Goal: Entertainment & Leisure: Browse casually

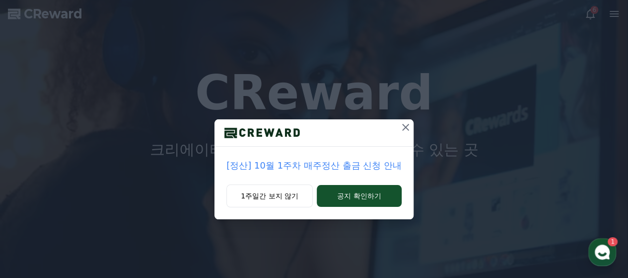
click at [405, 130] on icon at bounding box center [406, 127] width 12 height 12
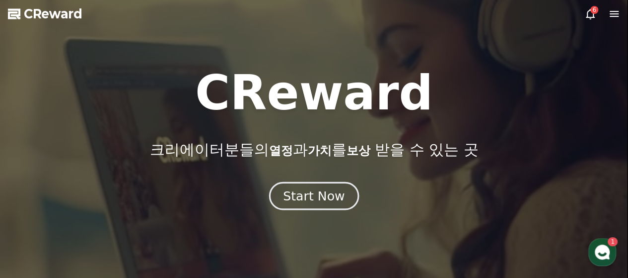
click at [309, 203] on div "Start Now" at bounding box center [314, 195] width 62 height 17
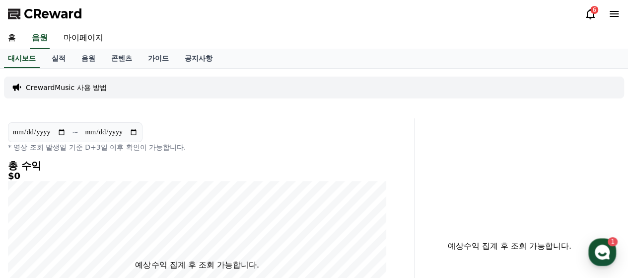
click at [590, 13] on icon at bounding box center [591, 14] width 12 height 12
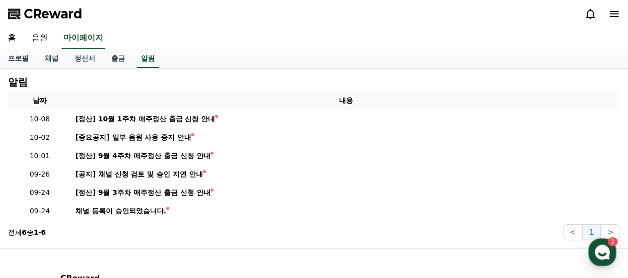
click at [623, 17] on div "CReward" at bounding box center [314, 14] width 628 height 28
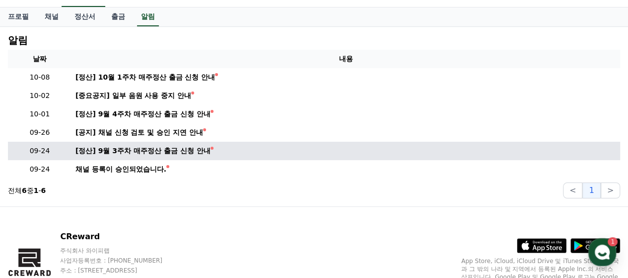
scroll to position [93, 0]
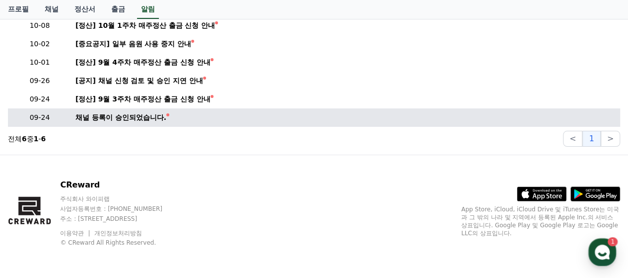
click at [135, 116] on div "채널 등록이 승인되었습니다." at bounding box center [121, 117] width 91 height 10
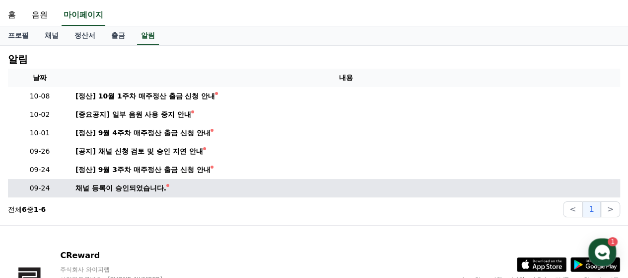
scroll to position [0, 0]
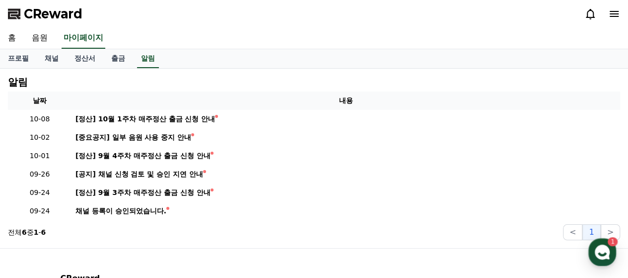
click at [611, 12] on icon at bounding box center [614, 14] width 12 height 12
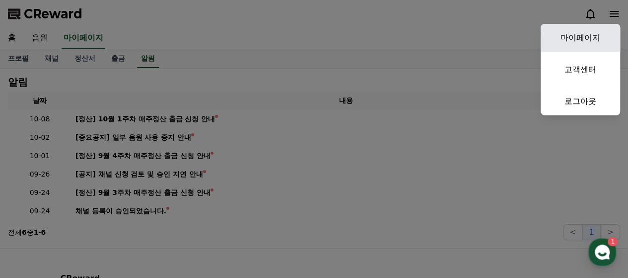
click at [600, 41] on link "마이페이지" at bounding box center [580, 38] width 79 height 28
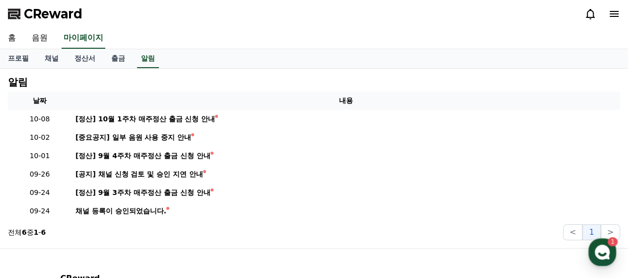
select select "**********"
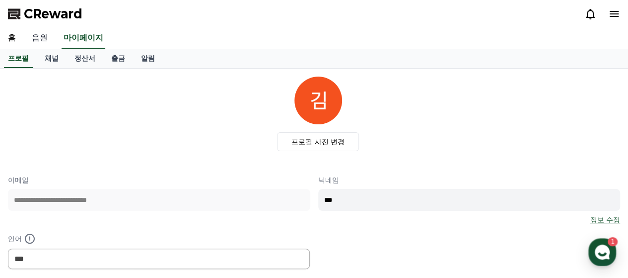
click at [32, 36] on link "음원" at bounding box center [40, 38] width 32 height 21
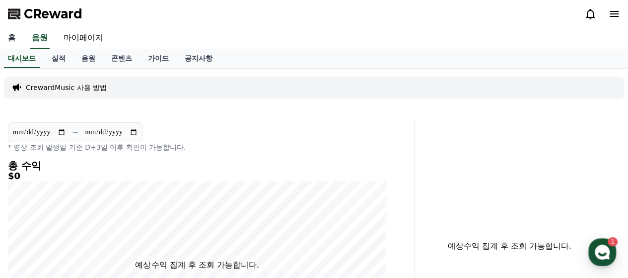
click at [16, 34] on link "홈" at bounding box center [12, 38] width 24 height 21
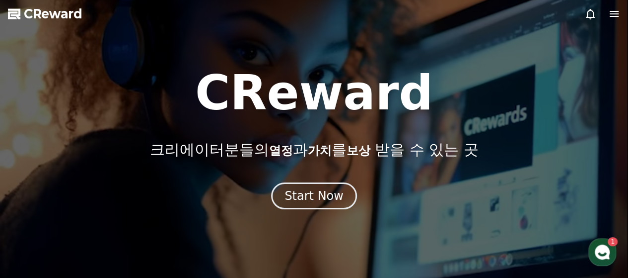
click at [615, 18] on icon at bounding box center [614, 14] width 12 height 12
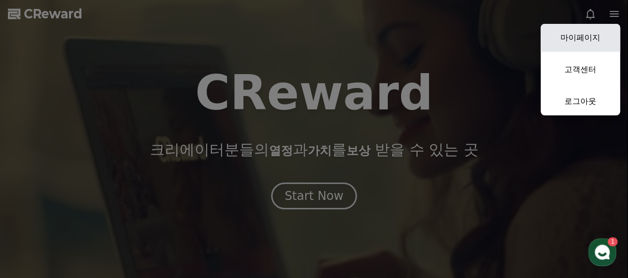
click at [587, 49] on link "마이페이지" at bounding box center [580, 38] width 79 height 28
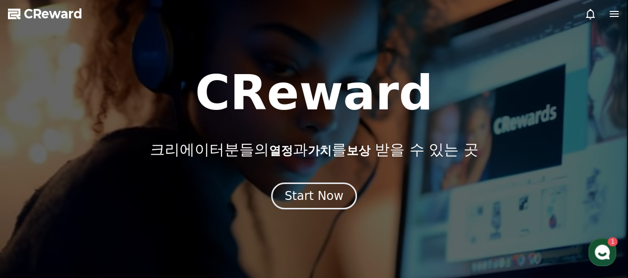
select select "**********"
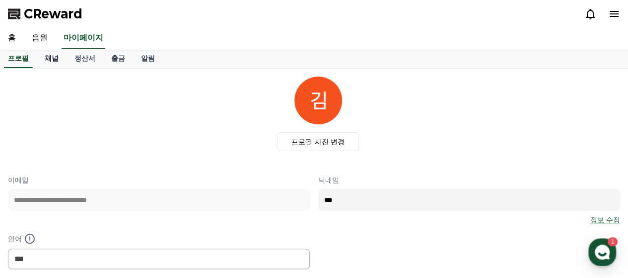
click at [47, 54] on link "채널" at bounding box center [52, 58] width 30 height 19
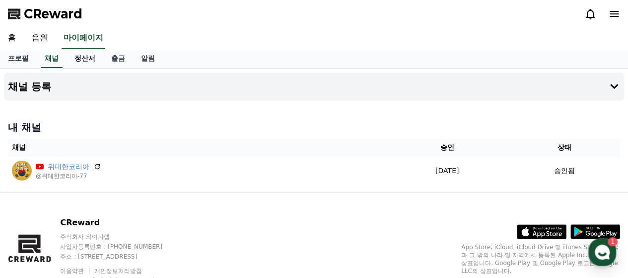
click at [81, 59] on link "정산서" at bounding box center [85, 58] width 37 height 19
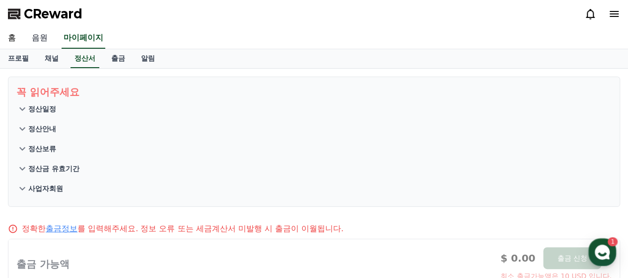
click at [37, 43] on link "음원" at bounding box center [40, 38] width 32 height 21
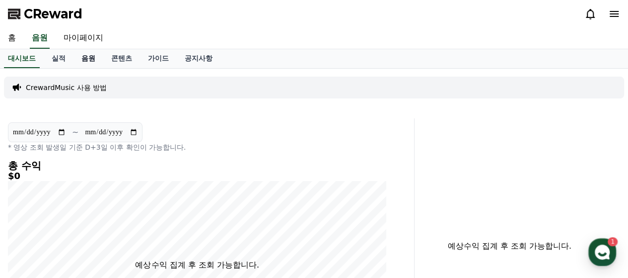
click at [83, 55] on link "음원" at bounding box center [89, 58] width 30 height 19
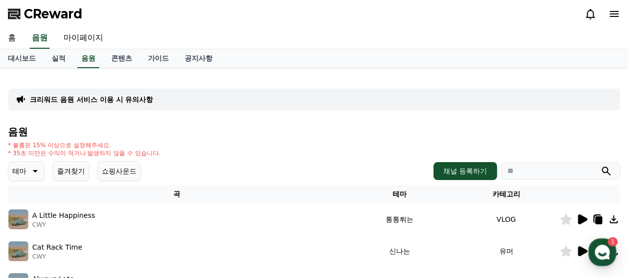
scroll to position [99, 0]
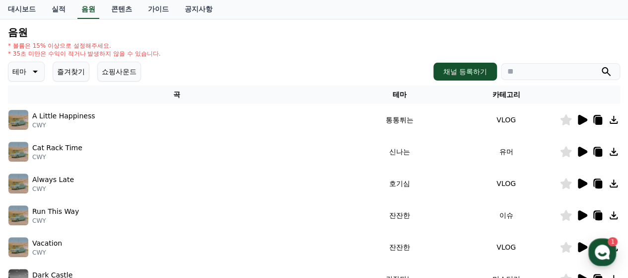
click at [580, 121] on icon at bounding box center [582, 120] width 9 height 10
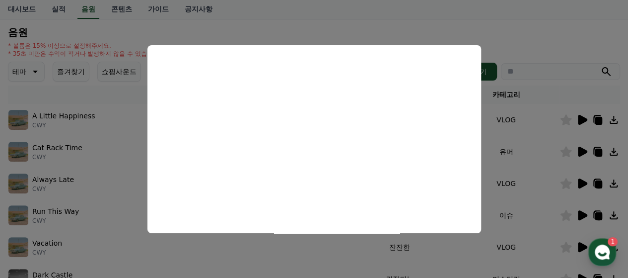
click at [445, 6] on button "close modal" at bounding box center [314, 139] width 628 height 278
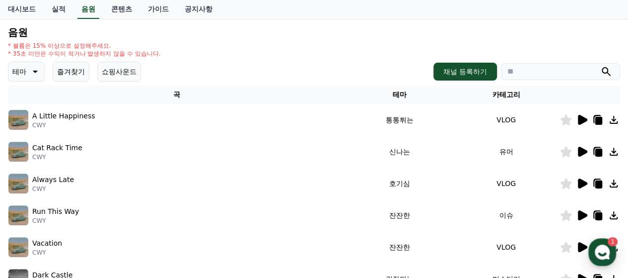
click at [581, 151] on icon at bounding box center [582, 152] width 9 height 10
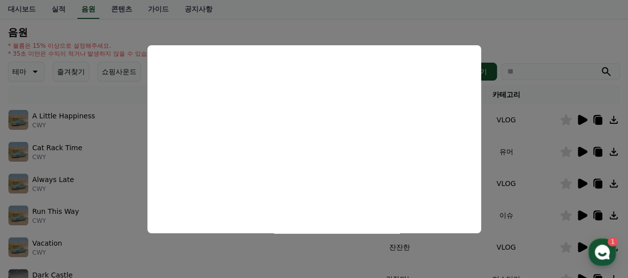
click at [71, 190] on button "close modal" at bounding box center [314, 139] width 628 height 278
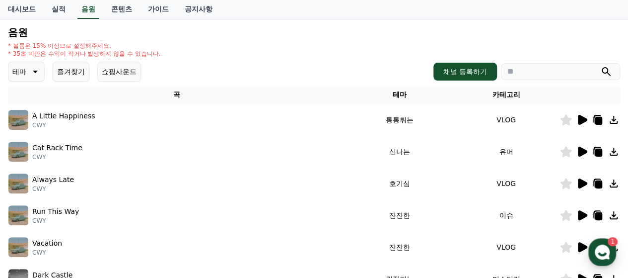
click at [71, 190] on div "Always Late CWY" at bounding box center [176, 183] width 337 height 20
click at [57, 181] on p "Always Late" at bounding box center [53, 179] width 42 height 10
click at [581, 181] on icon at bounding box center [582, 183] width 9 height 10
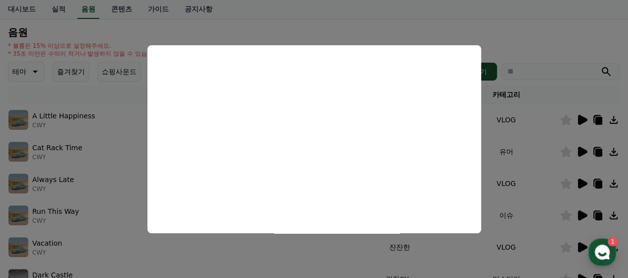
click at [387, 29] on button "close modal" at bounding box center [314, 139] width 628 height 278
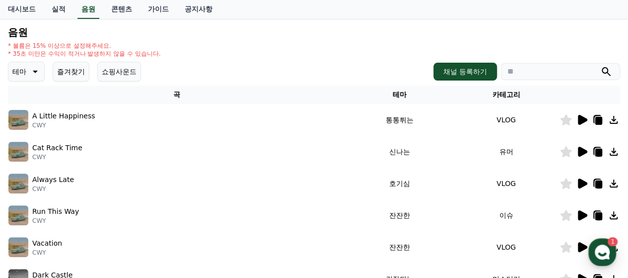
click at [598, 183] on icon at bounding box center [599, 184] width 7 height 8
click at [55, 179] on p "Always Late" at bounding box center [53, 179] width 42 height 10
click at [578, 185] on icon at bounding box center [582, 183] width 12 height 12
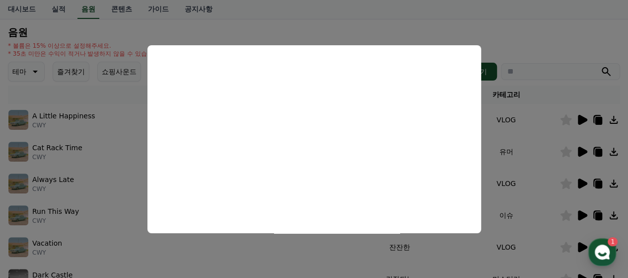
click at [301, 12] on button "close modal" at bounding box center [314, 139] width 628 height 278
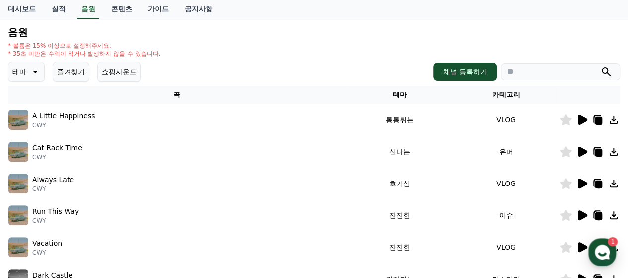
click at [582, 218] on icon at bounding box center [582, 215] width 9 height 10
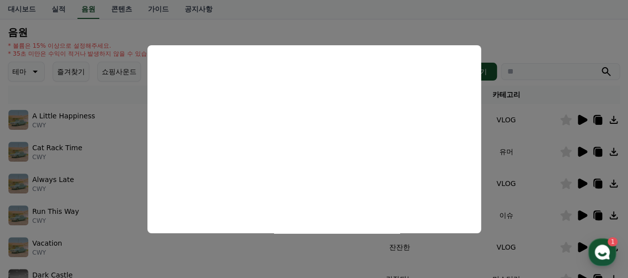
click at [83, 250] on button "close modal" at bounding box center [314, 139] width 628 height 278
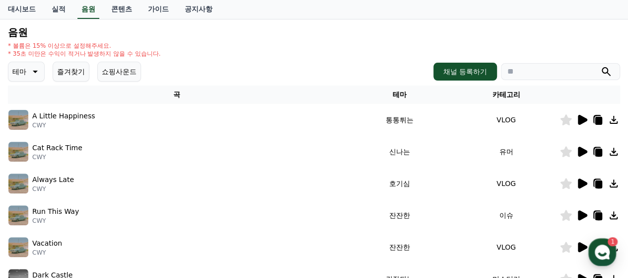
click at [580, 244] on icon at bounding box center [582, 247] width 9 height 10
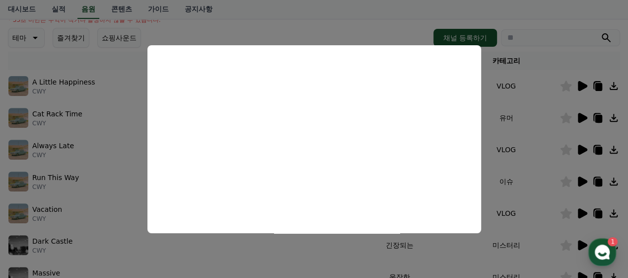
scroll to position [149, 0]
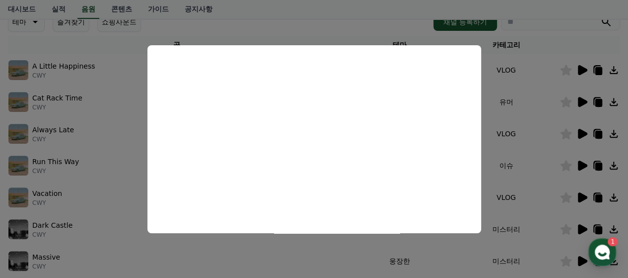
click at [581, 232] on button "close modal" at bounding box center [314, 139] width 628 height 278
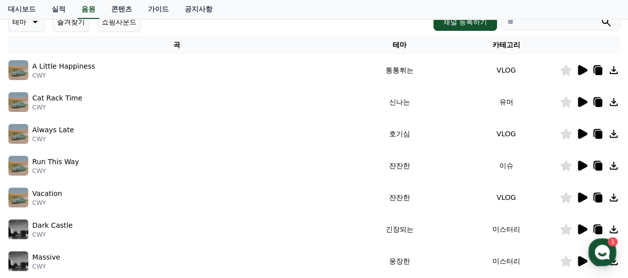
click at [581, 232] on icon at bounding box center [582, 229] width 9 height 10
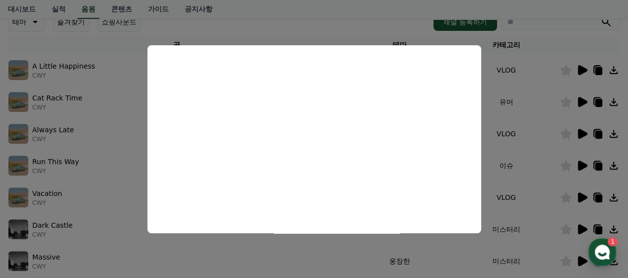
click at [563, 14] on button "close modal" at bounding box center [314, 139] width 628 height 278
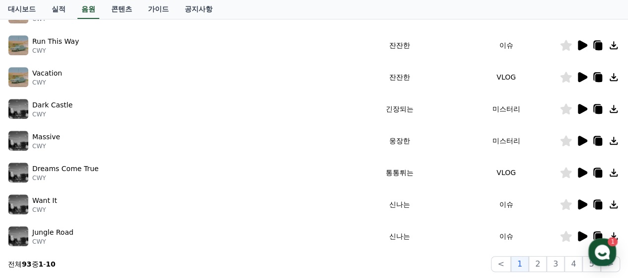
scroll to position [394, 0]
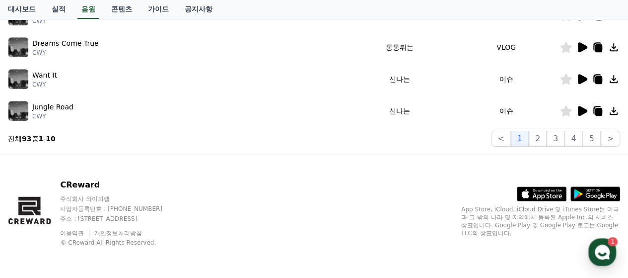
click at [586, 75] on icon at bounding box center [582, 79] width 12 height 12
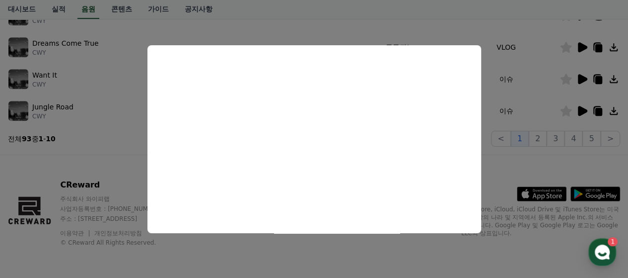
click at [584, 108] on button "close modal" at bounding box center [314, 139] width 628 height 278
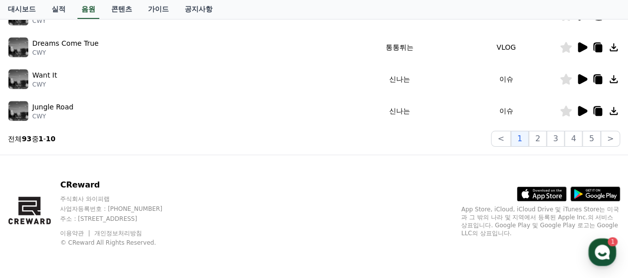
click at [583, 108] on icon at bounding box center [582, 111] width 9 height 10
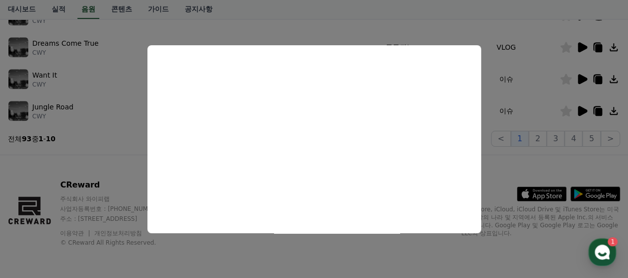
click at [485, 171] on button "close modal" at bounding box center [314, 139] width 628 height 278
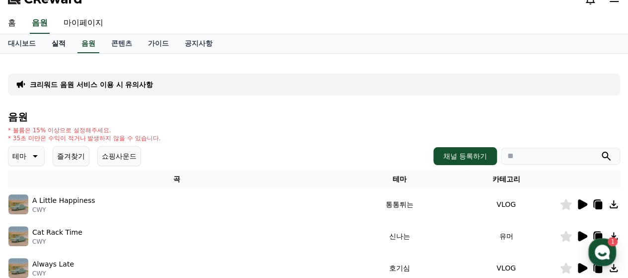
scroll to position [0, 0]
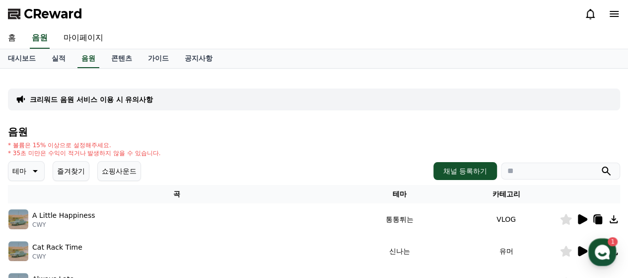
click at [22, 166] on p "테마" at bounding box center [19, 171] width 14 height 14
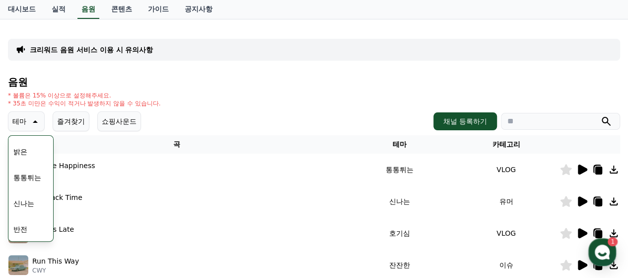
scroll to position [149, 0]
click at [22, 156] on button "신나는" at bounding box center [23, 154] width 29 height 22
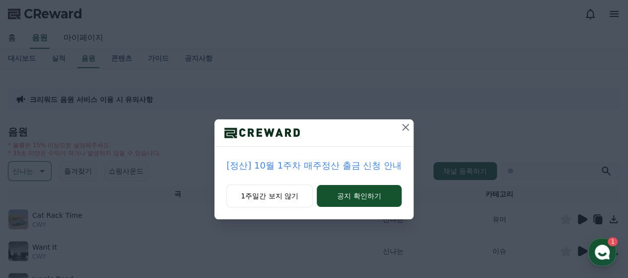
click at [403, 126] on icon at bounding box center [406, 127] width 12 height 12
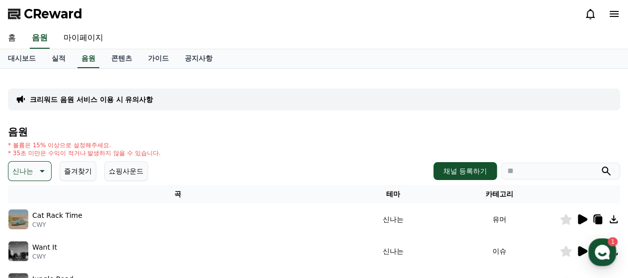
click at [583, 220] on icon at bounding box center [582, 219] width 9 height 10
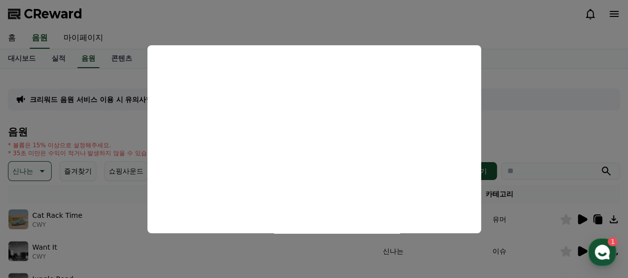
click at [558, 93] on button "close modal" at bounding box center [314, 139] width 628 height 278
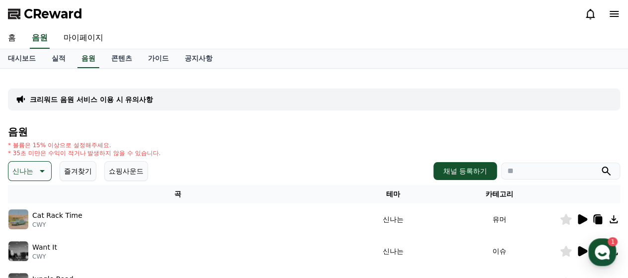
click at [579, 249] on icon at bounding box center [582, 251] width 9 height 10
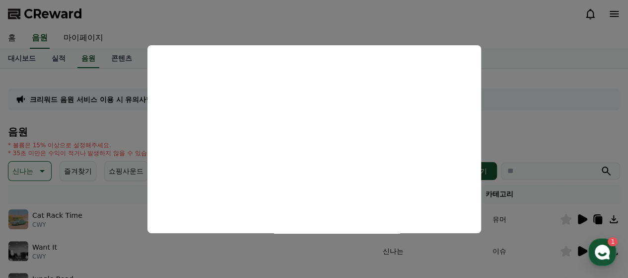
click at [582, 91] on button "close modal" at bounding box center [314, 139] width 628 height 278
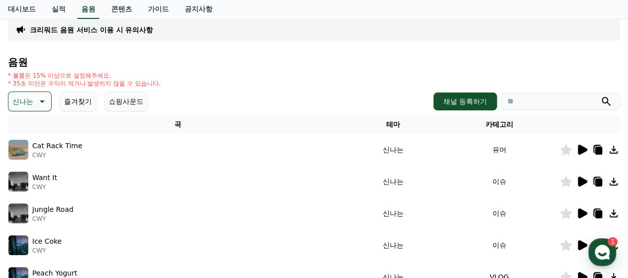
scroll to position [99, 0]
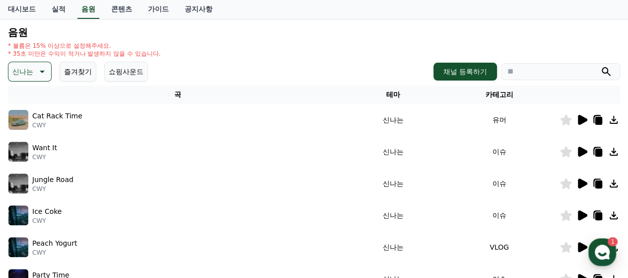
click at [578, 186] on icon at bounding box center [582, 183] width 12 height 12
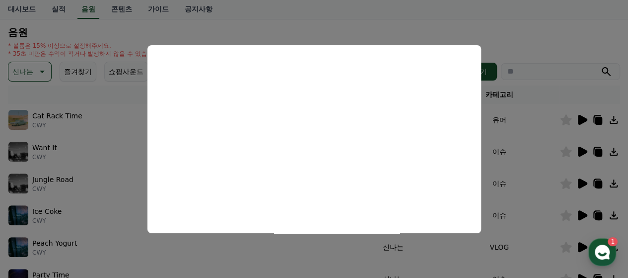
click at [464, 31] on button "close modal" at bounding box center [314, 139] width 628 height 278
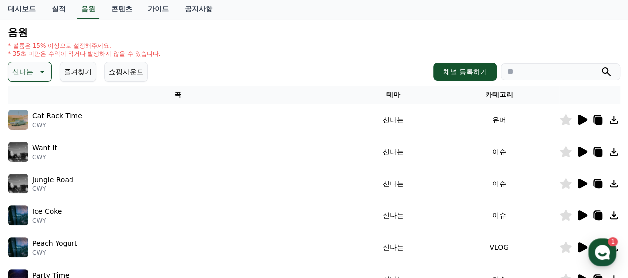
click at [581, 219] on icon at bounding box center [582, 215] width 12 height 12
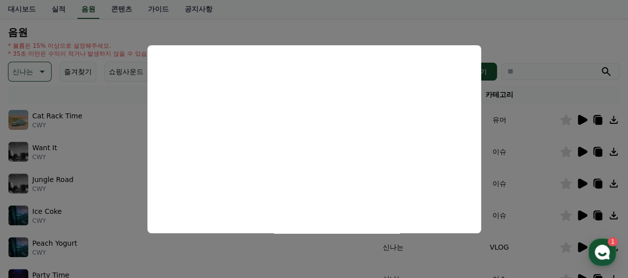
click at [521, 19] on button "close modal" at bounding box center [314, 139] width 628 height 278
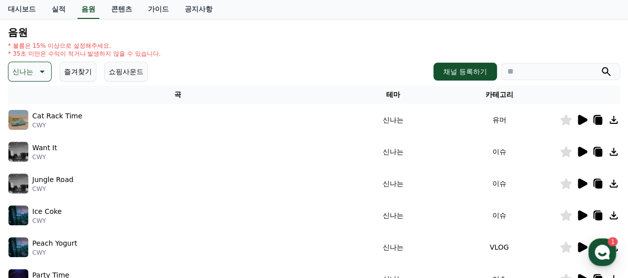
click at [580, 248] on icon at bounding box center [582, 247] width 9 height 10
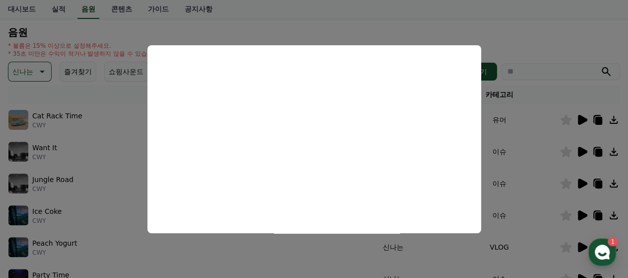
click at [503, 28] on button "close modal" at bounding box center [314, 139] width 628 height 278
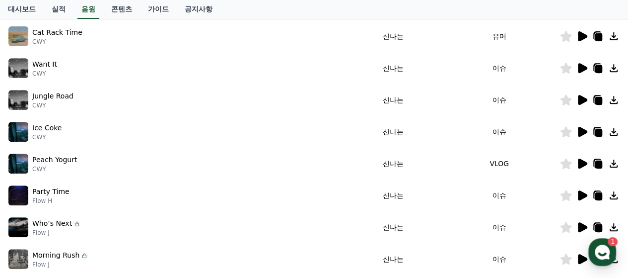
scroll to position [199, 0]
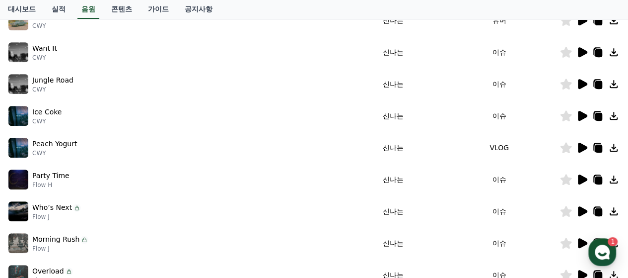
click at [580, 179] on icon at bounding box center [582, 179] width 9 height 10
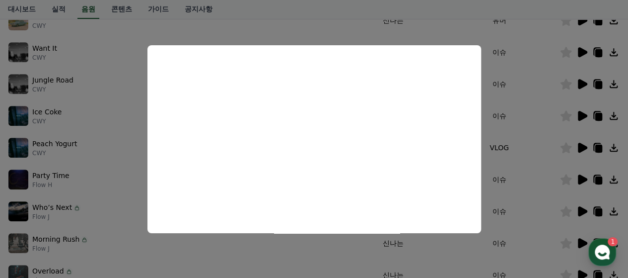
click at [579, 208] on button "close modal" at bounding box center [314, 139] width 628 height 278
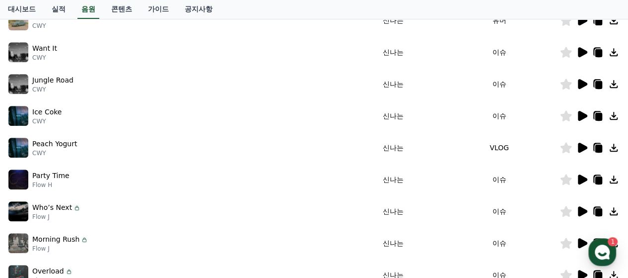
click at [582, 216] on icon at bounding box center [582, 211] width 12 height 12
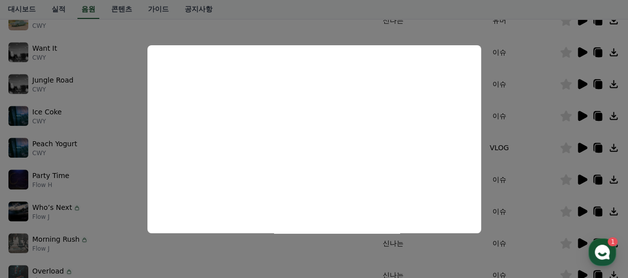
click at [527, 11] on button "close modal" at bounding box center [314, 139] width 628 height 278
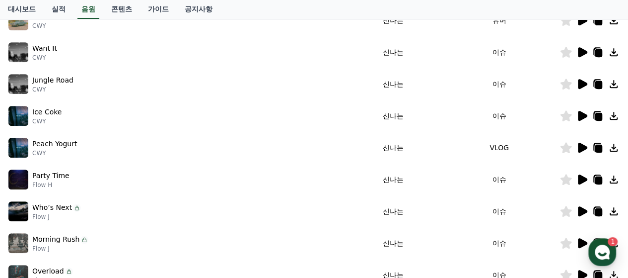
click at [583, 208] on icon at bounding box center [582, 211] width 9 height 10
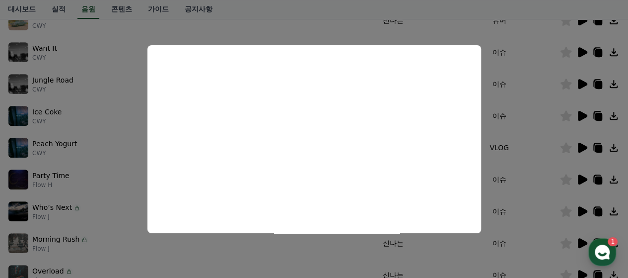
click at [44, 235] on button "close modal" at bounding box center [314, 139] width 628 height 278
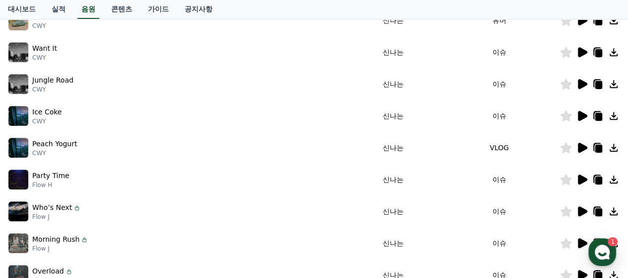
click at [46, 240] on p "Morning Rush" at bounding box center [55, 239] width 47 height 10
click at [582, 244] on icon at bounding box center [582, 243] width 9 height 10
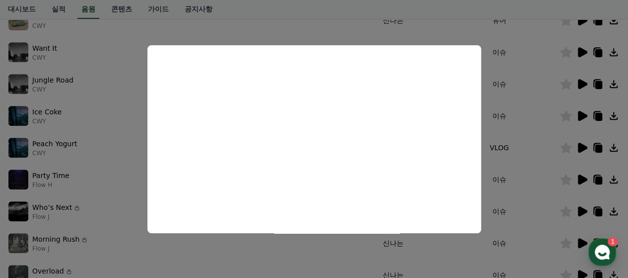
click at [577, 240] on button "close modal" at bounding box center [314, 139] width 628 height 278
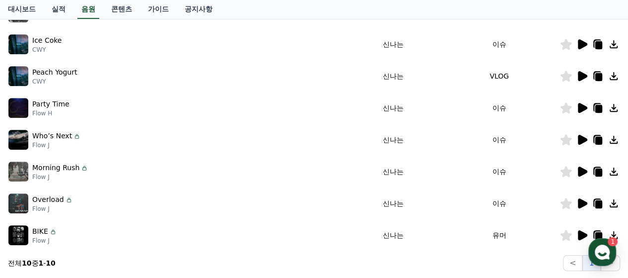
scroll to position [273, 0]
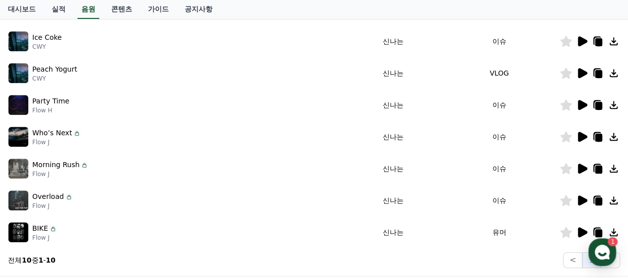
click at [582, 165] on icon at bounding box center [582, 168] width 9 height 10
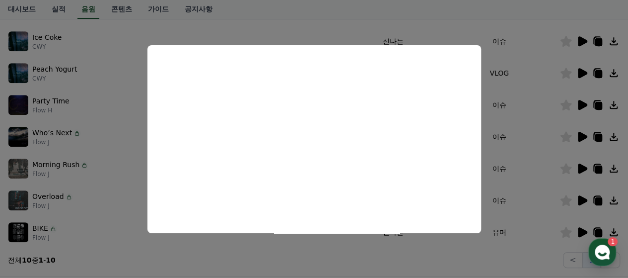
click at [570, 200] on button "close modal" at bounding box center [314, 139] width 628 height 278
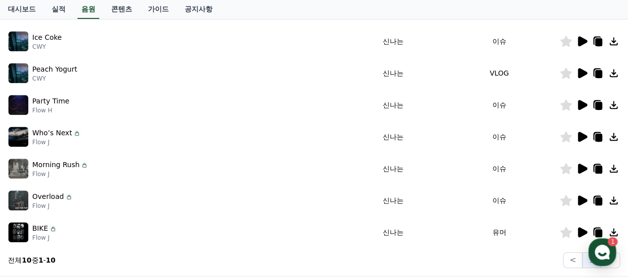
click at [581, 204] on icon at bounding box center [582, 200] width 9 height 10
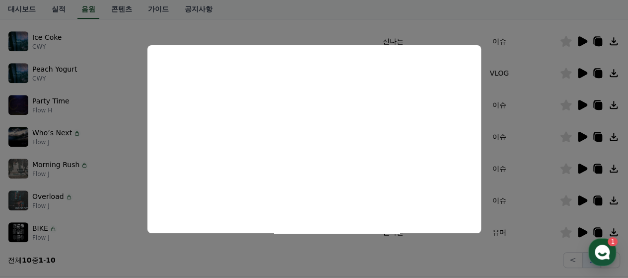
click at [567, 20] on button "close modal" at bounding box center [314, 139] width 628 height 278
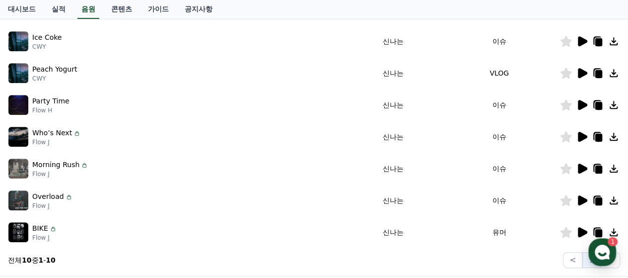
click at [581, 204] on td at bounding box center [590, 200] width 61 height 32
click at [581, 203] on icon at bounding box center [582, 200] width 9 height 10
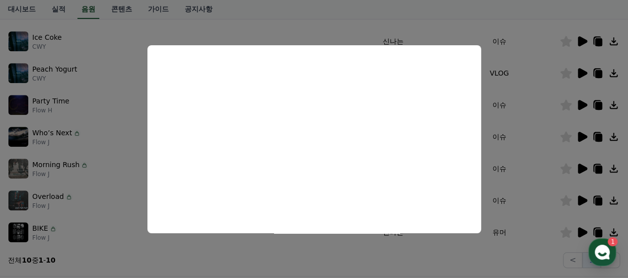
click at [379, 11] on button "close modal" at bounding box center [314, 139] width 628 height 278
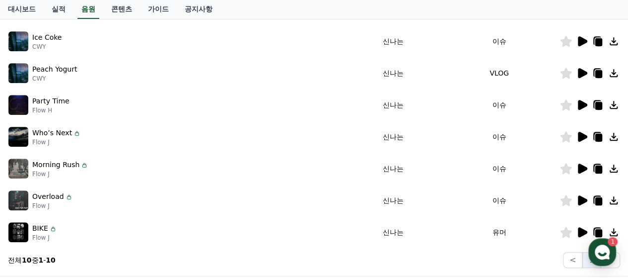
click at [584, 228] on icon at bounding box center [582, 232] width 12 height 12
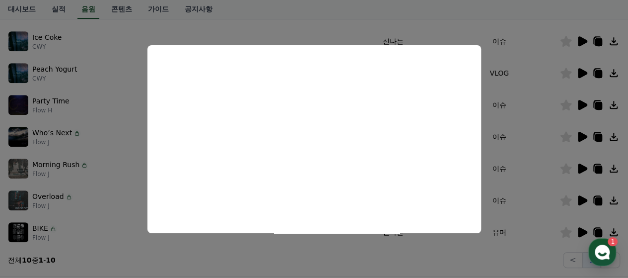
drag, startPoint x: 505, startPoint y: 9, endPoint x: 492, endPoint y: 61, distance: 53.4
click at [506, 9] on button "close modal" at bounding box center [314, 139] width 628 height 278
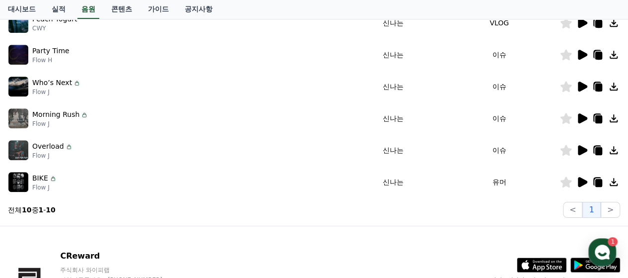
scroll to position [373, 0]
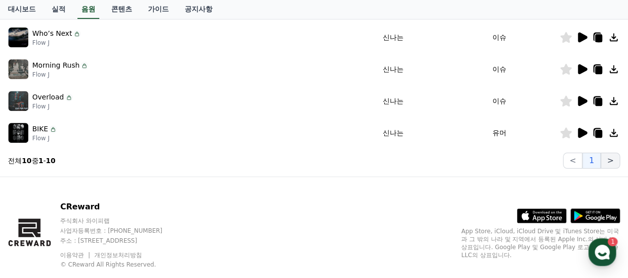
click at [604, 156] on button ">" at bounding box center [610, 160] width 19 height 16
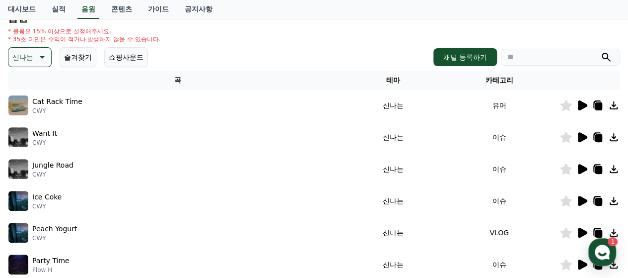
scroll to position [0, 0]
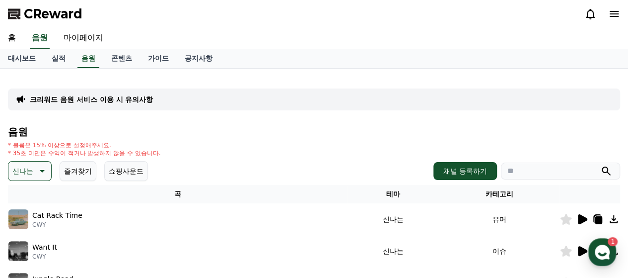
click at [30, 172] on p "신나는" at bounding box center [22, 171] width 21 height 14
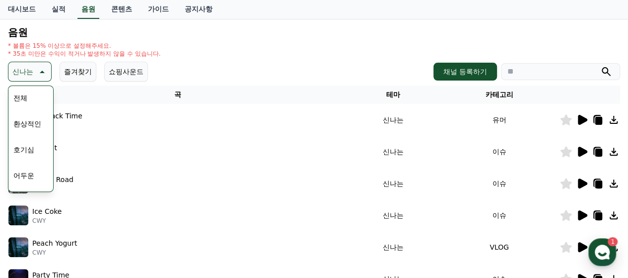
click at [25, 125] on button "환상적인" at bounding box center [27, 124] width 36 height 22
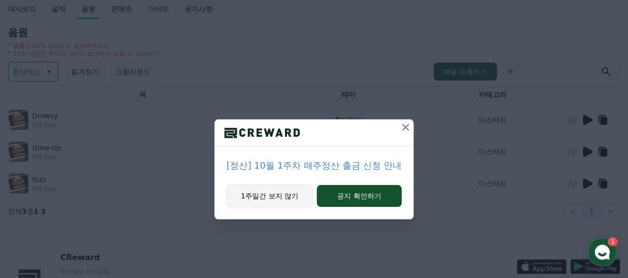
click at [259, 190] on button "1주일간 보지 않기" at bounding box center [270, 195] width 86 height 23
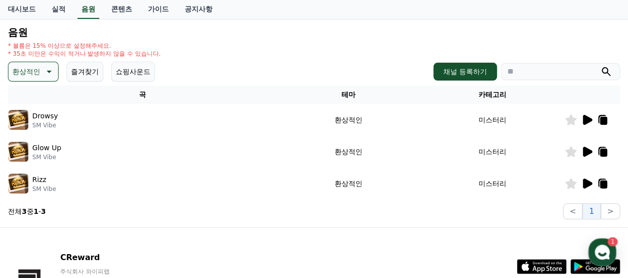
click at [582, 113] on td at bounding box center [593, 120] width 56 height 32
click at [586, 122] on icon at bounding box center [587, 120] width 9 height 10
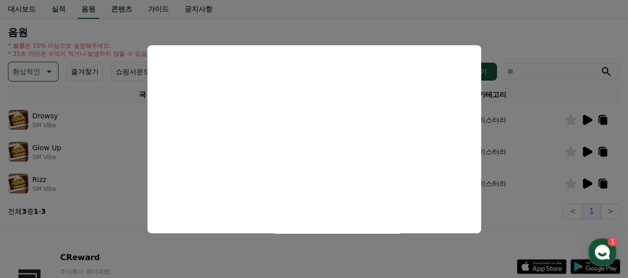
click at [81, 239] on button "close modal" at bounding box center [314, 139] width 628 height 278
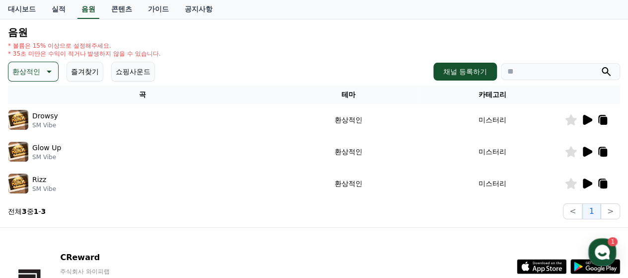
click at [592, 152] on icon at bounding box center [587, 152] width 9 height 10
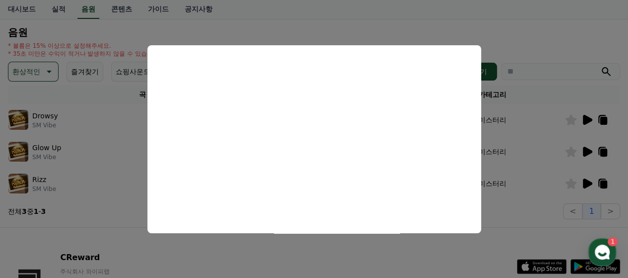
click at [528, 23] on button "close modal" at bounding box center [314, 139] width 628 height 278
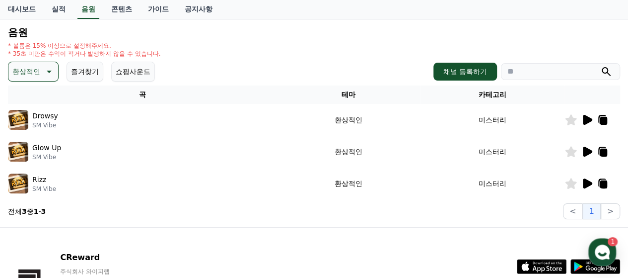
click at [587, 153] on icon at bounding box center [587, 152] width 9 height 10
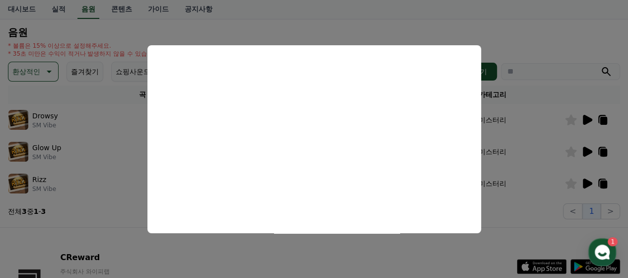
click at [339, 7] on button "close modal" at bounding box center [314, 139] width 628 height 278
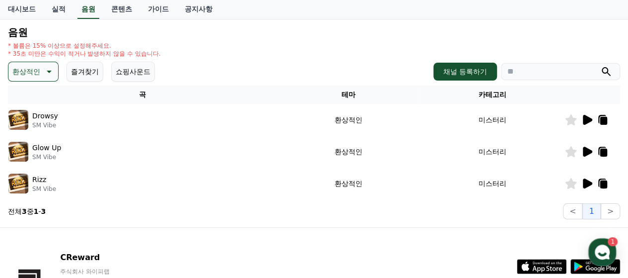
click at [602, 150] on icon at bounding box center [604, 153] width 7 height 8
click at [589, 185] on icon at bounding box center [587, 183] width 9 height 10
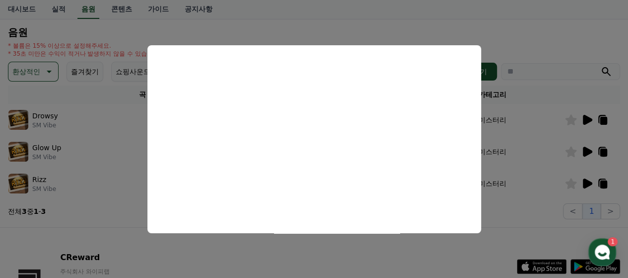
click at [504, 37] on button "close modal" at bounding box center [314, 139] width 628 height 278
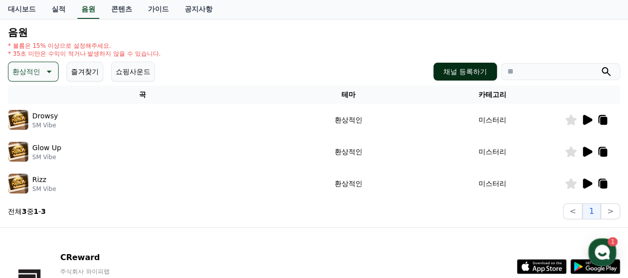
click at [450, 71] on button "채널 등록하기" at bounding box center [466, 72] width 64 height 18
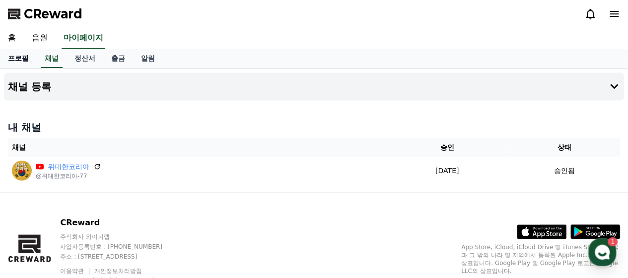
click at [23, 61] on link "프로필" at bounding box center [18, 58] width 37 height 19
select select "**********"
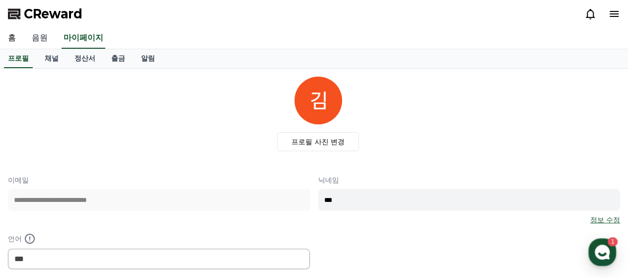
click at [47, 38] on link "음원" at bounding box center [40, 38] width 32 height 21
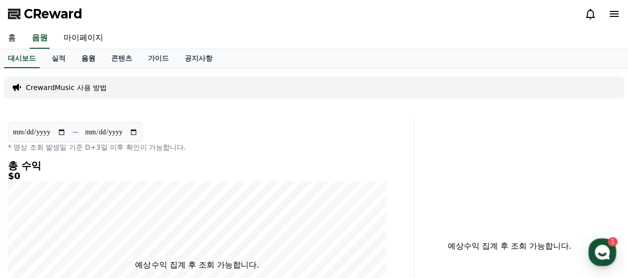
click at [80, 60] on link "음원" at bounding box center [89, 58] width 30 height 19
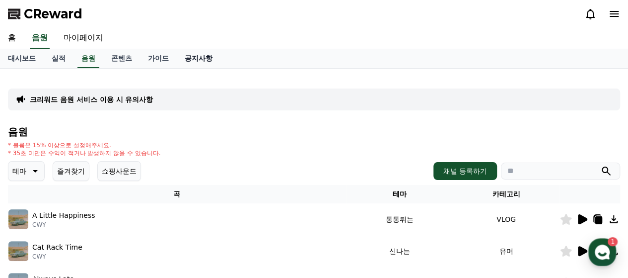
click at [189, 60] on link "공지사항" at bounding box center [199, 58] width 44 height 19
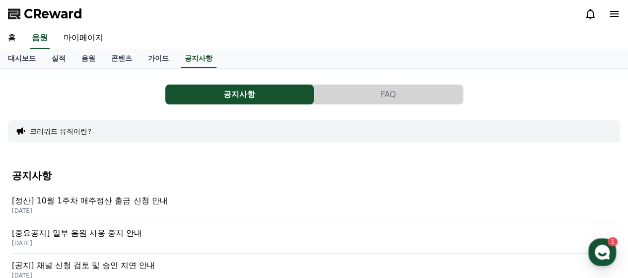
click at [90, 229] on p "[중요공지] 일부 음원 사용 중지 안내" at bounding box center [314, 233] width 604 height 12
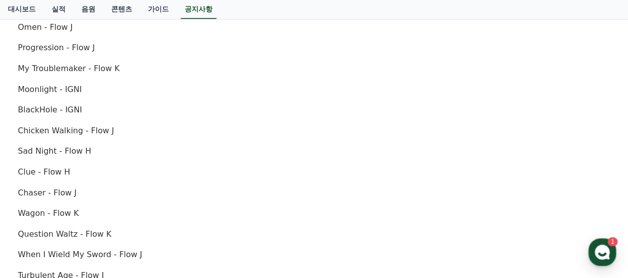
scroll to position [397, 0]
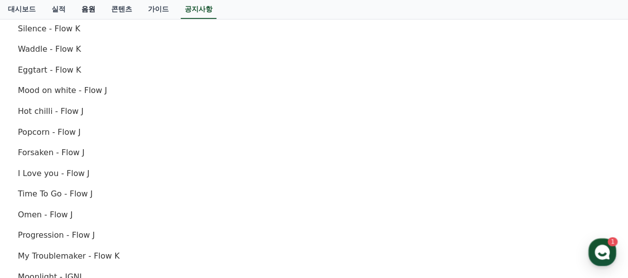
click at [88, 10] on link "음원" at bounding box center [89, 9] width 30 height 19
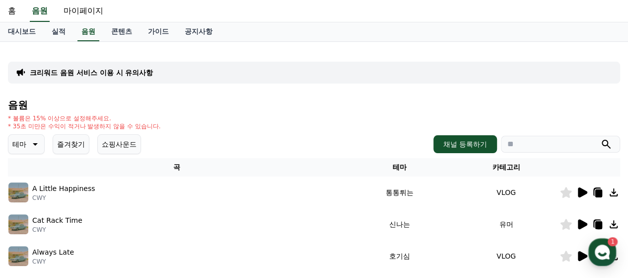
scroll to position [50, 0]
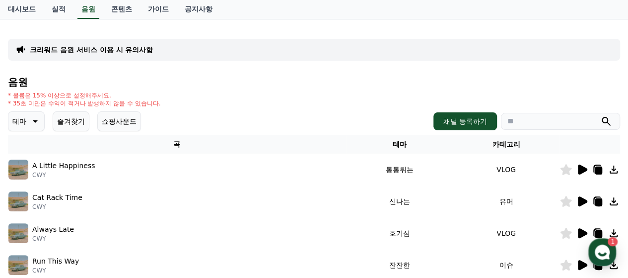
click at [577, 169] on icon at bounding box center [582, 169] width 12 height 12
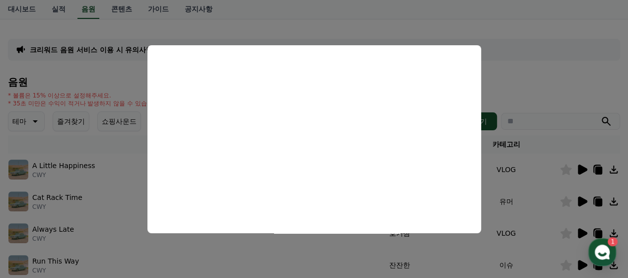
click at [453, 19] on button "close modal" at bounding box center [314, 139] width 628 height 278
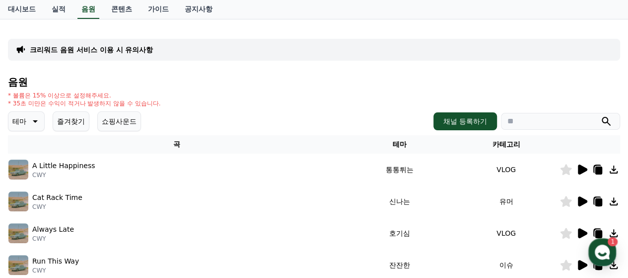
click at [602, 172] on icon at bounding box center [599, 170] width 7 height 8
click at [581, 203] on icon at bounding box center [582, 201] width 9 height 10
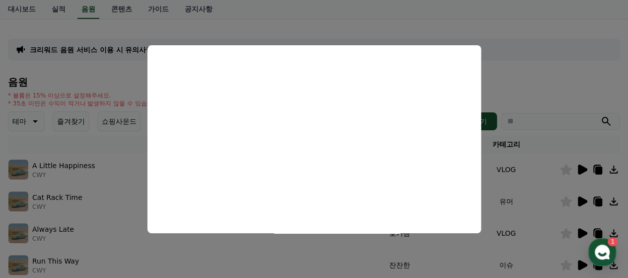
click at [531, 14] on button "close modal" at bounding box center [314, 139] width 628 height 278
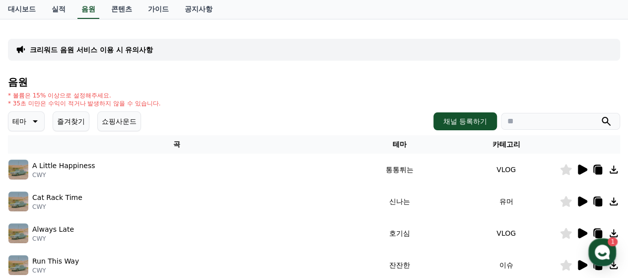
scroll to position [99, 0]
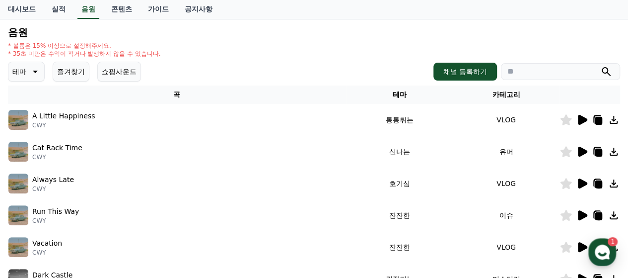
click at [582, 182] on icon at bounding box center [582, 183] width 9 height 10
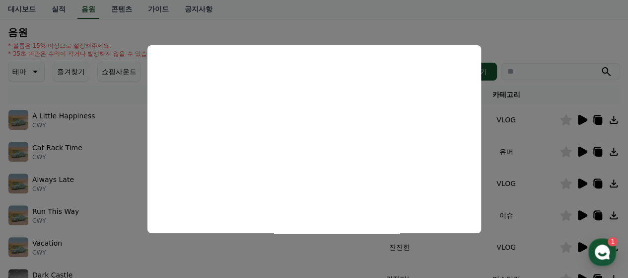
click at [533, 23] on button "close modal" at bounding box center [314, 139] width 628 height 278
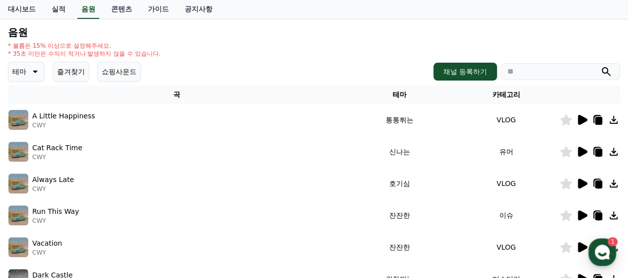
click at [579, 186] on icon at bounding box center [582, 183] width 9 height 10
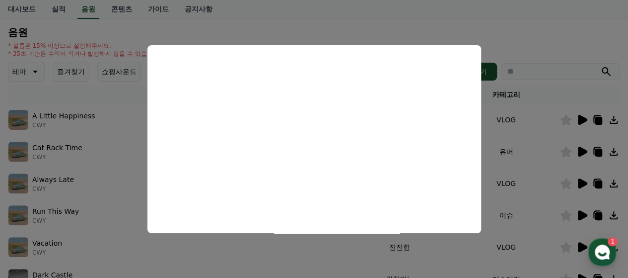
scroll to position [149, 0]
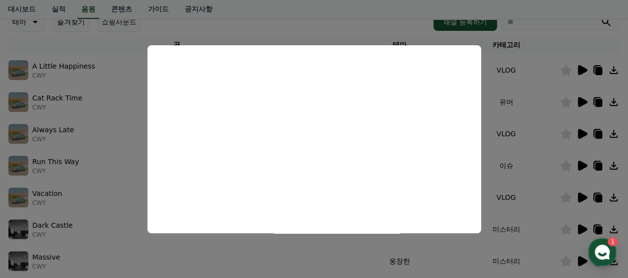
click at [580, 194] on button "close modal" at bounding box center [314, 139] width 628 height 278
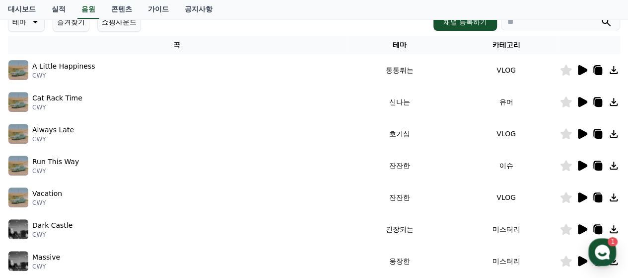
click at [580, 194] on icon at bounding box center [582, 197] width 9 height 10
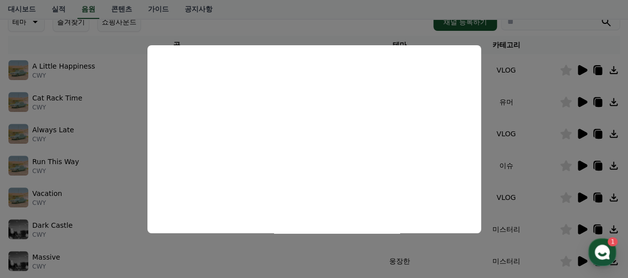
click at [365, 32] on button "close modal" at bounding box center [314, 139] width 628 height 278
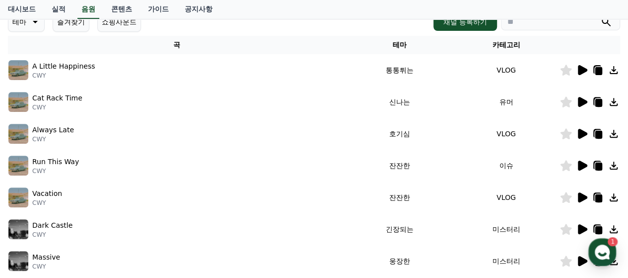
click at [581, 229] on icon at bounding box center [582, 229] width 9 height 10
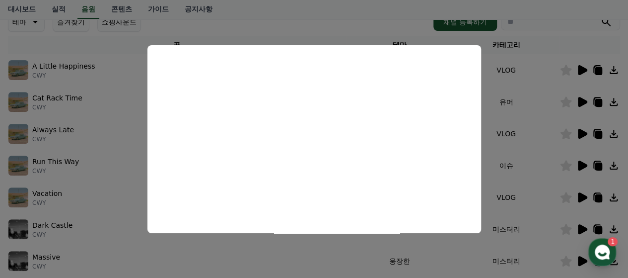
click at [585, 198] on button "close modal" at bounding box center [314, 139] width 628 height 278
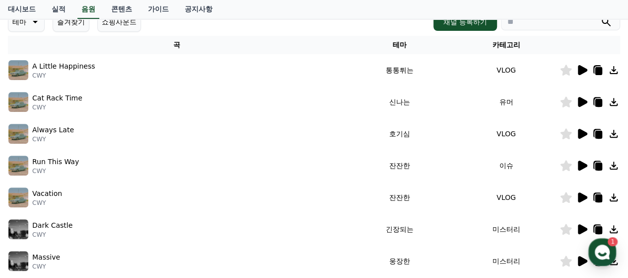
click at [584, 197] on icon at bounding box center [582, 197] width 9 height 10
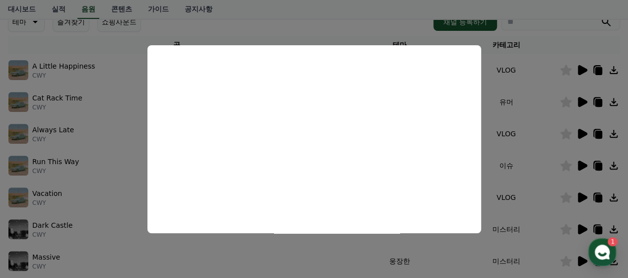
click at [389, 24] on button "close modal" at bounding box center [314, 139] width 628 height 278
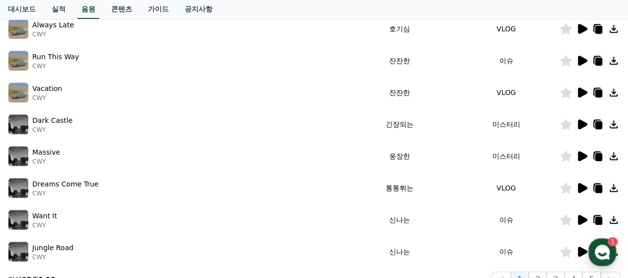
scroll to position [298, 0]
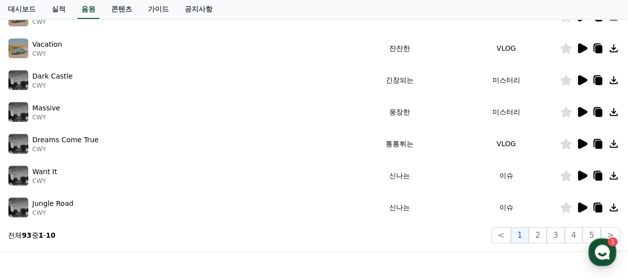
click at [577, 144] on icon at bounding box center [582, 144] width 12 height 12
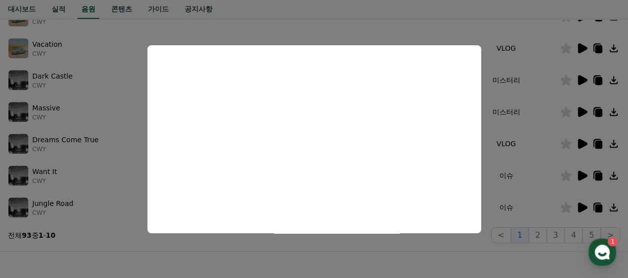
click at [61, 174] on button "close modal" at bounding box center [314, 139] width 628 height 278
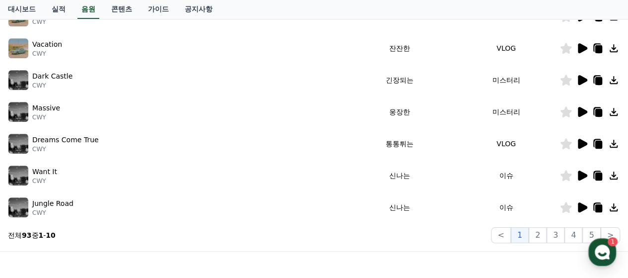
click at [580, 172] on icon at bounding box center [582, 175] width 9 height 10
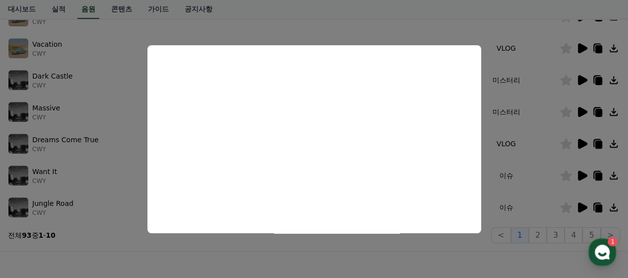
click at [508, 16] on button "close modal" at bounding box center [314, 139] width 628 height 278
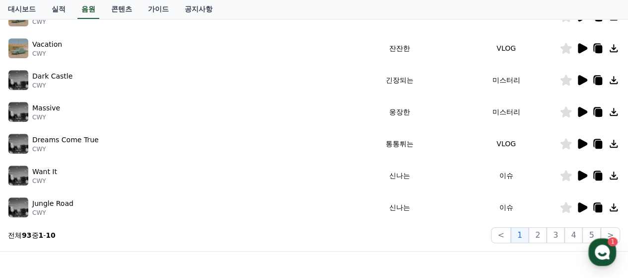
click at [577, 202] on icon at bounding box center [582, 207] width 12 height 12
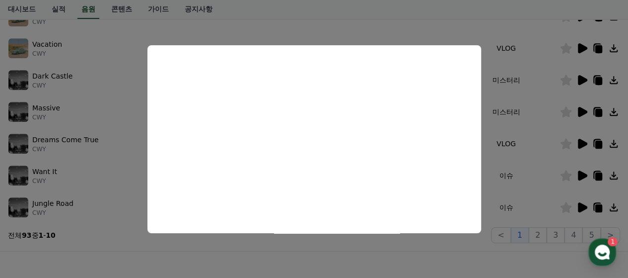
click at [442, 254] on button "close modal" at bounding box center [314, 139] width 628 height 278
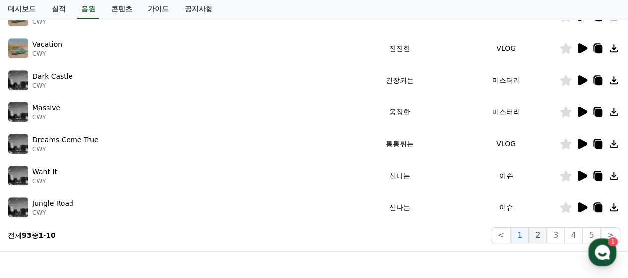
click at [541, 235] on button "2" at bounding box center [538, 235] width 18 height 16
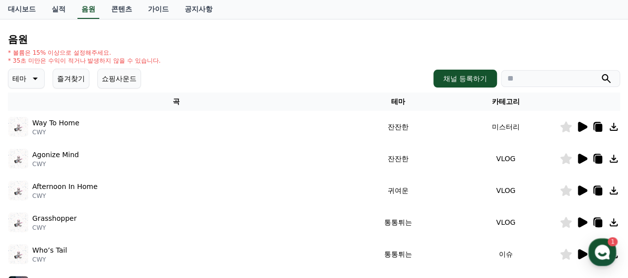
scroll to position [50, 0]
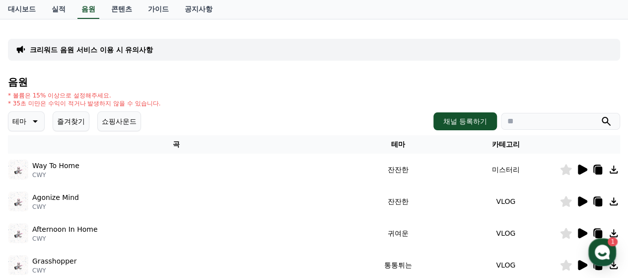
click at [583, 169] on icon at bounding box center [582, 169] width 9 height 10
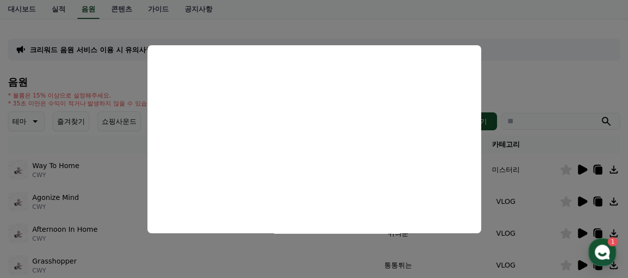
click at [605, 31] on button "close modal" at bounding box center [314, 139] width 628 height 278
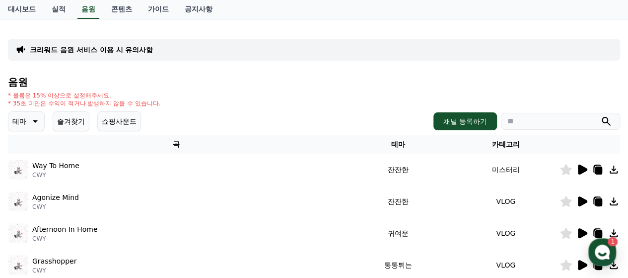
click at [584, 199] on icon at bounding box center [582, 201] width 9 height 10
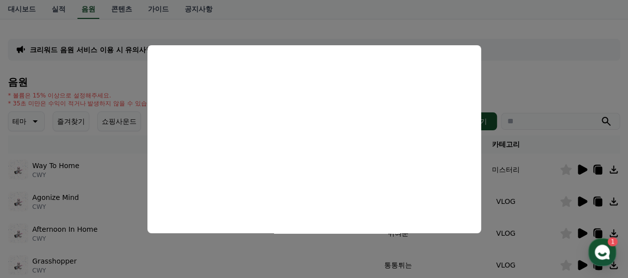
drag, startPoint x: 604, startPoint y: 29, endPoint x: 585, endPoint y: 67, distance: 42.2
click at [604, 30] on button "close modal" at bounding box center [314, 139] width 628 height 278
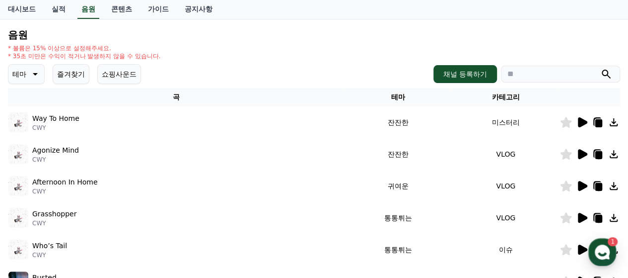
scroll to position [149, 0]
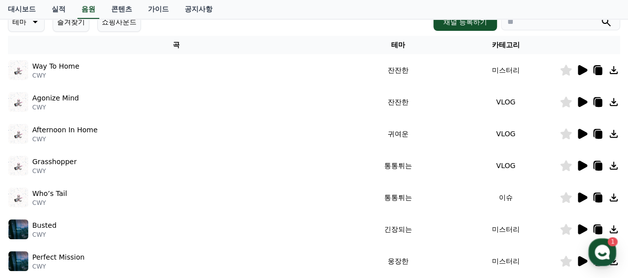
click at [581, 133] on icon at bounding box center [582, 134] width 9 height 10
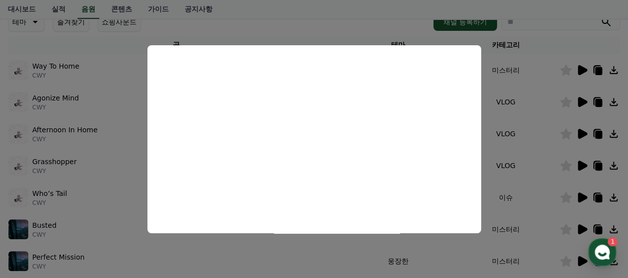
click at [585, 168] on button "close modal" at bounding box center [314, 139] width 628 height 278
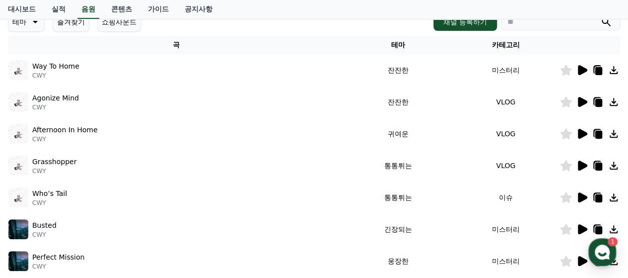
click at [585, 167] on icon at bounding box center [582, 165] width 12 height 12
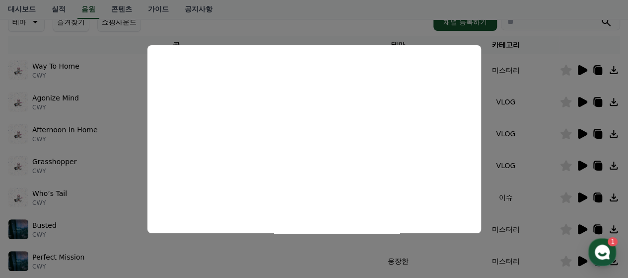
click at [581, 35] on button "close modal" at bounding box center [314, 139] width 628 height 278
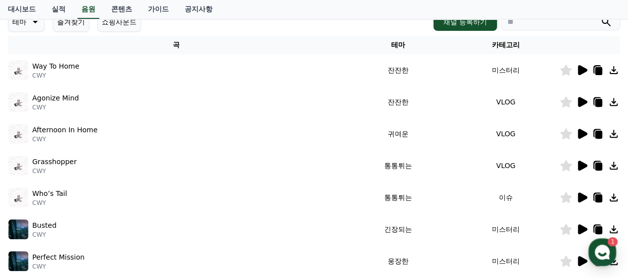
click at [579, 194] on icon at bounding box center [582, 197] width 9 height 10
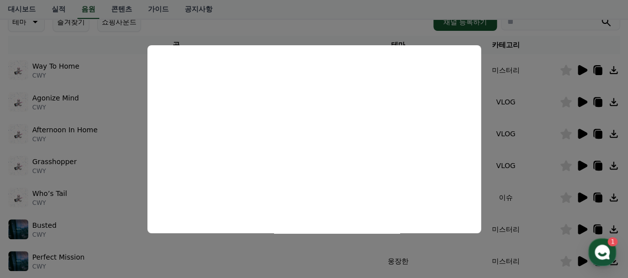
scroll to position [0, 0]
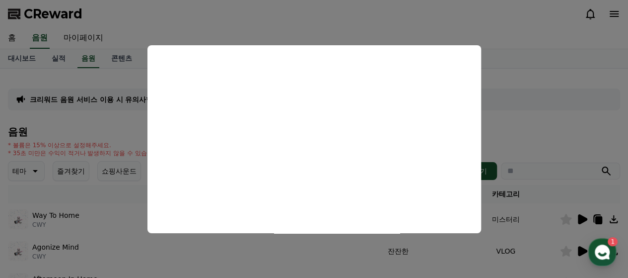
click at [449, 25] on button "close modal" at bounding box center [314, 139] width 628 height 278
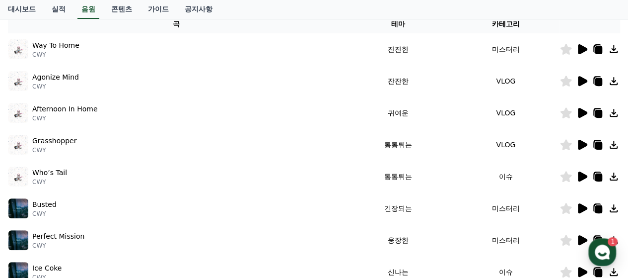
scroll to position [348, 0]
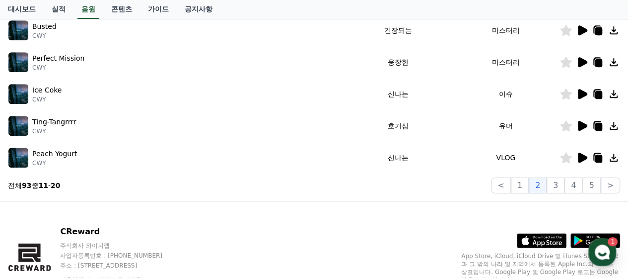
click at [580, 92] on icon at bounding box center [582, 94] width 9 height 10
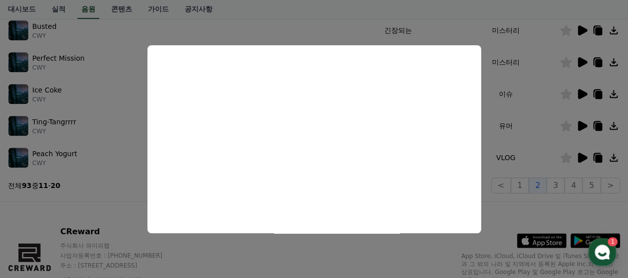
click at [590, 122] on button "close modal" at bounding box center [314, 139] width 628 height 278
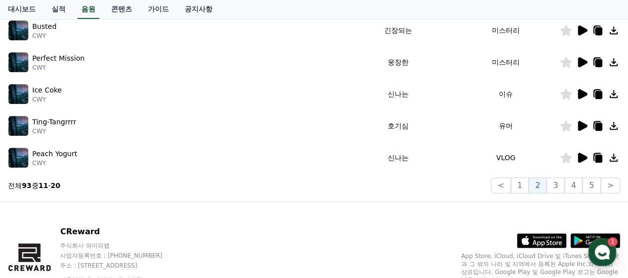
click at [587, 126] on icon at bounding box center [582, 126] width 9 height 10
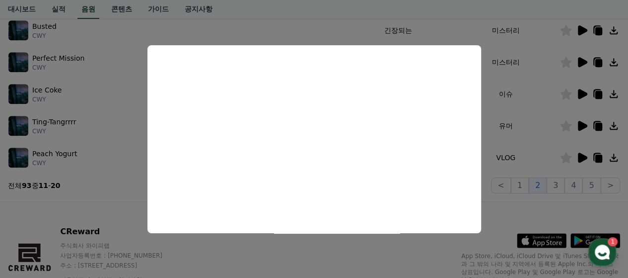
click at [577, 152] on button "close modal" at bounding box center [314, 139] width 628 height 278
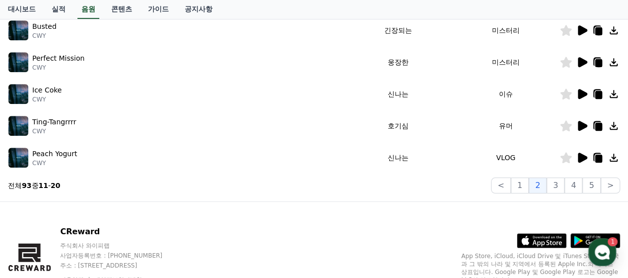
click at [579, 155] on icon at bounding box center [582, 157] width 9 height 10
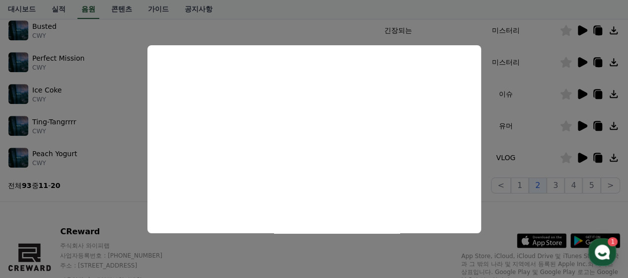
click at [556, 187] on button "close modal" at bounding box center [314, 139] width 628 height 278
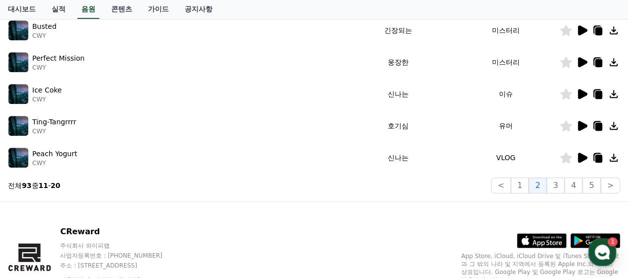
click at [556, 187] on button "3" at bounding box center [556, 185] width 18 height 16
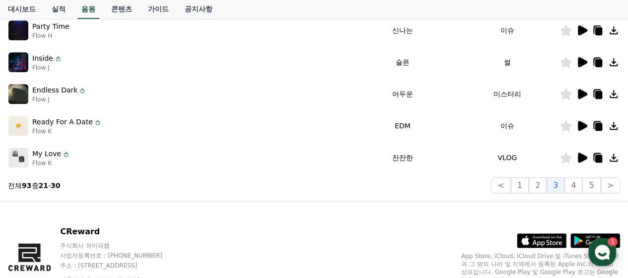
click at [556, 187] on button "3" at bounding box center [556, 185] width 18 height 16
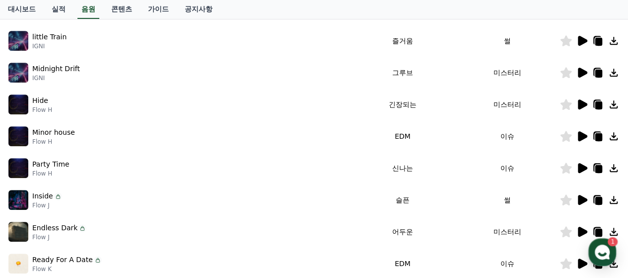
scroll to position [149, 0]
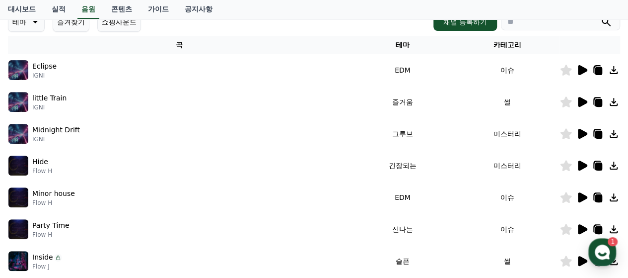
click at [586, 70] on icon at bounding box center [582, 70] width 9 height 10
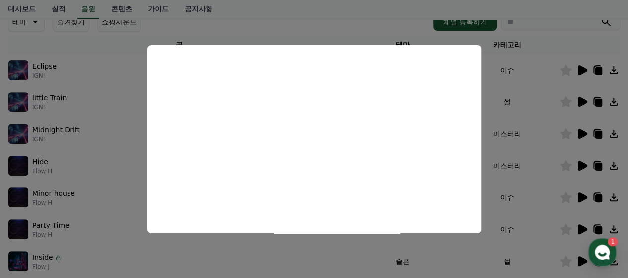
click at [588, 100] on button "close modal" at bounding box center [314, 139] width 628 height 278
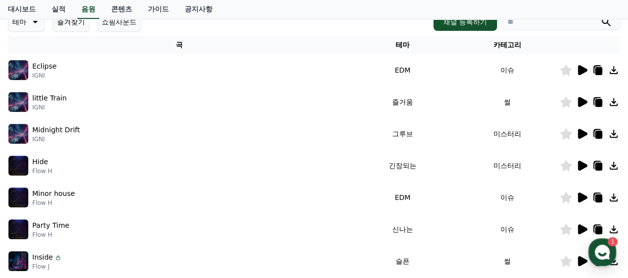
click at [582, 99] on icon at bounding box center [582, 102] width 9 height 10
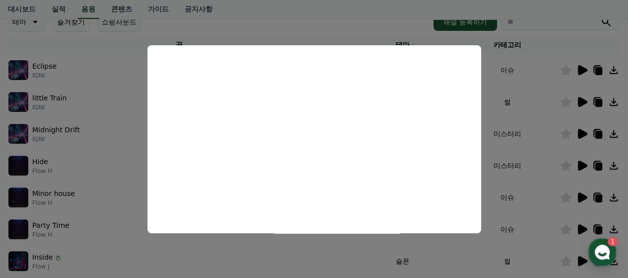
click at [324, 12] on button "close modal" at bounding box center [314, 139] width 628 height 278
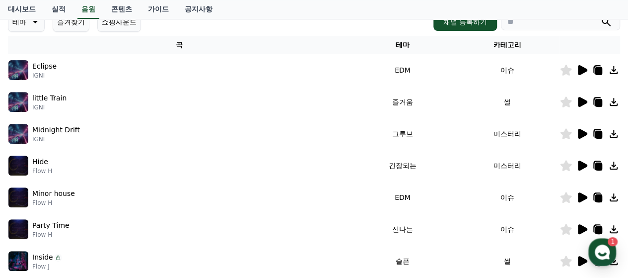
click at [598, 104] on icon at bounding box center [599, 103] width 7 height 8
click at [0, 166] on div "크리워드 음원 서비스 이용 시 유의사항 음원 * 볼륨은 15% 이상으로 설정해주세요. * 35초 미만은 수익이 적거나 발생하지 않을 수 있습니…" at bounding box center [314, 160] width 628 height 480
click at [567, 102] on icon at bounding box center [566, 101] width 11 height 11
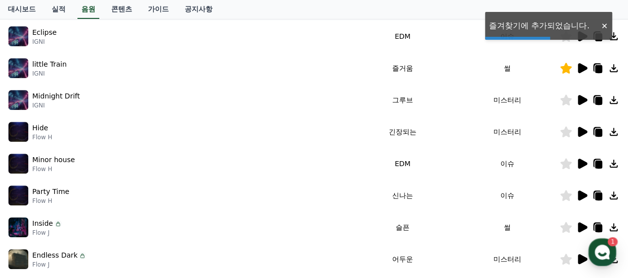
scroll to position [199, 0]
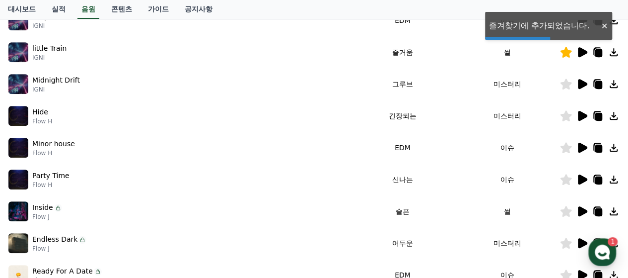
click at [585, 136] on tbody "Eclipse IGNI EDM 이슈 little Train IGNI 즐거움 썰 Midnight Drift [PERSON_NAME] 미스터리 H…" at bounding box center [314, 163] width 612 height 318
click at [584, 87] on icon at bounding box center [582, 84] width 12 height 12
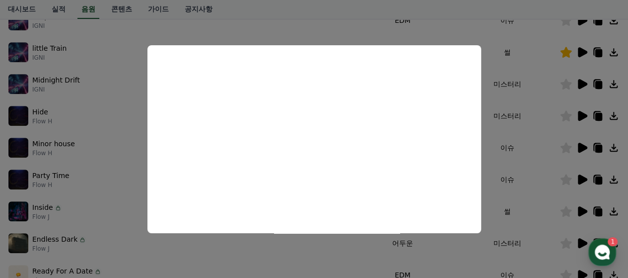
click at [587, 117] on button "close modal" at bounding box center [314, 139] width 628 height 278
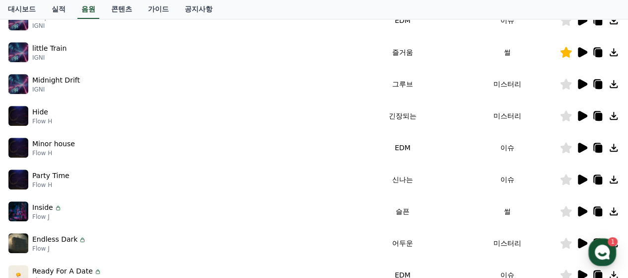
click at [581, 115] on icon at bounding box center [582, 116] width 9 height 10
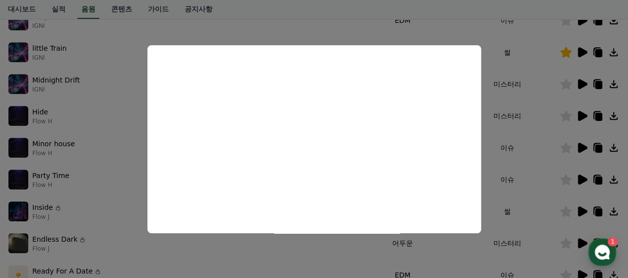
click at [582, 148] on button "close modal" at bounding box center [314, 139] width 628 height 278
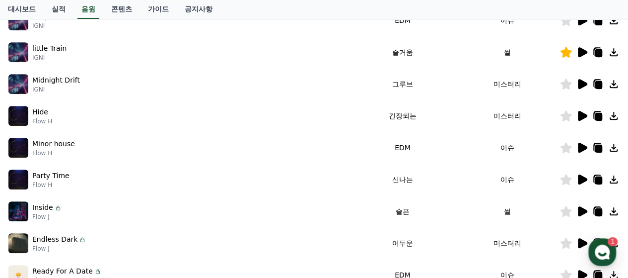
click at [582, 148] on icon at bounding box center [582, 148] width 9 height 10
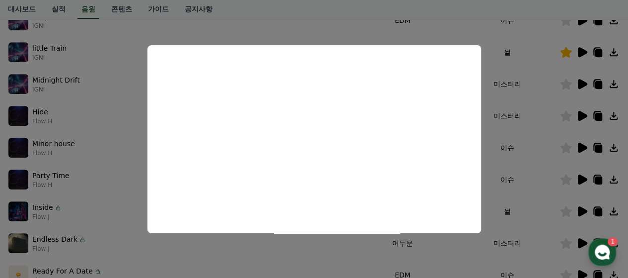
click at [0, 160] on button "close modal" at bounding box center [314, 139] width 628 height 278
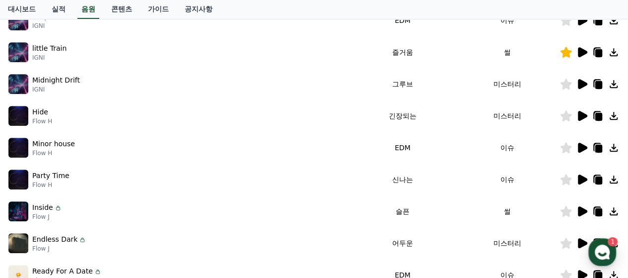
click at [581, 177] on icon at bounding box center [582, 179] width 9 height 10
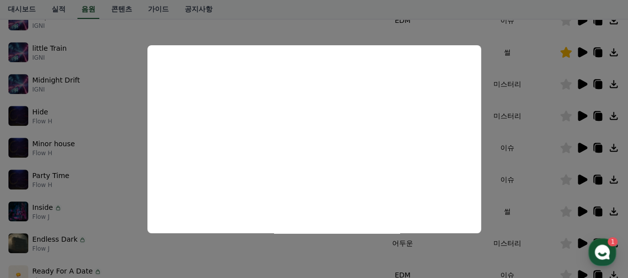
click at [267, 29] on button "close modal" at bounding box center [314, 139] width 628 height 278
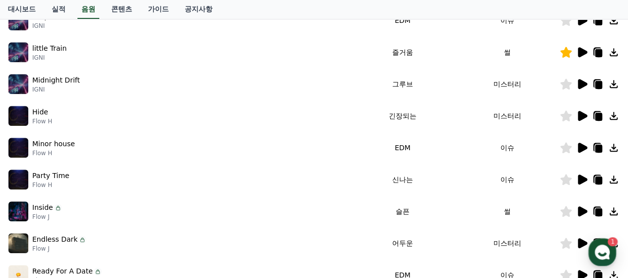
click at [568, 178] on icon at bounding box center [566, 179] width 11 height 11
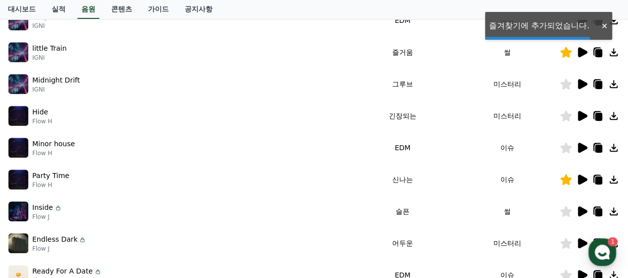
click at [603, 180] on icon at bounding box center [598, 179] width 12 height 12
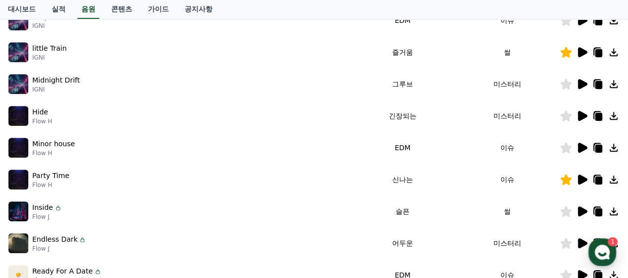
click at [592, 173] on button at bounding box center [598, 179] width 12 height 12
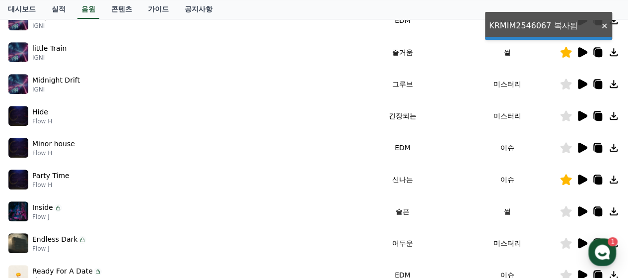
click at [592, 173] on button at bounding box center [598, 179] width 12 height 12
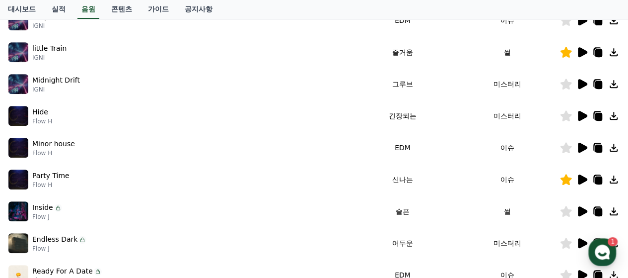
click at [584, 212] on icon at bounding box center [582, 211] width 9 height 10
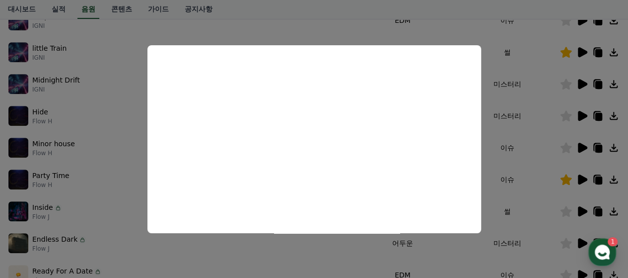
click at [106, 208] on button "close modal" at bounding box center [314, 139] width 628 height 278
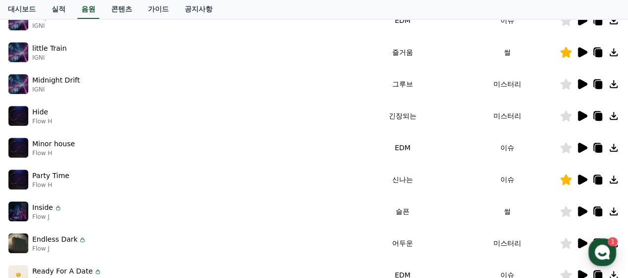
click at [586, 212] on icon at bounding box center [582, 211] width 12 height 12
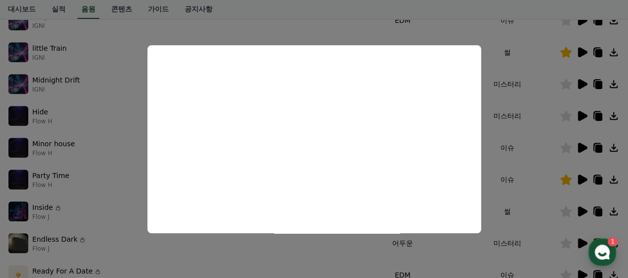
click at [528, 17] on button "close modal" at bounding box center [314, 139] width 628 height 278
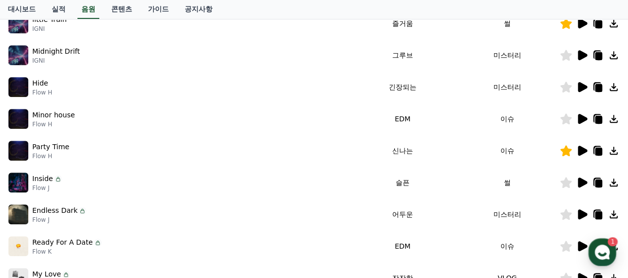
scroll to position [248, 0]
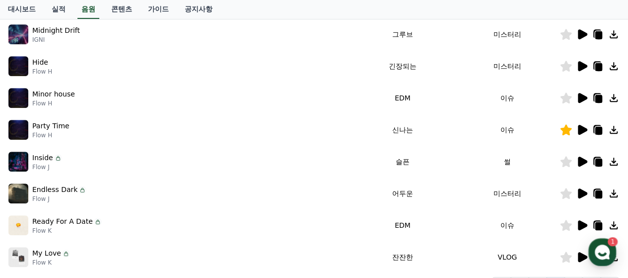
click at [586, 191] on icon at bounding box center [582, 193] width 9 height 10
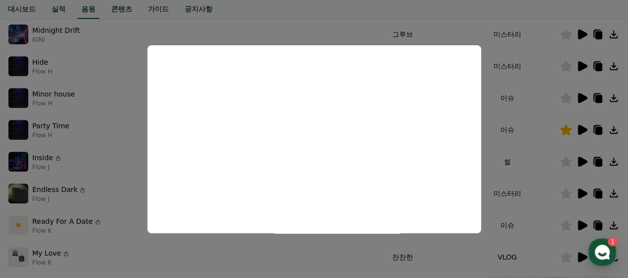
click at [559, 208] on button "close modal" at bounding box center [314, 139] width 628 height 278
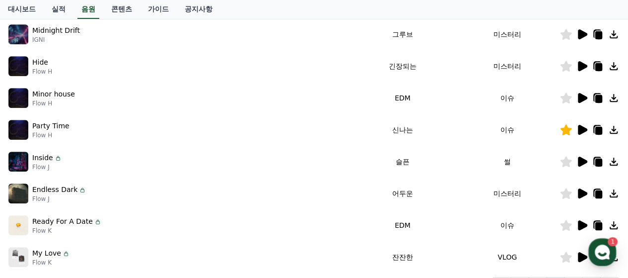
click at [582, 227] on icon at bounding box center [582, 225] width 9 height 10
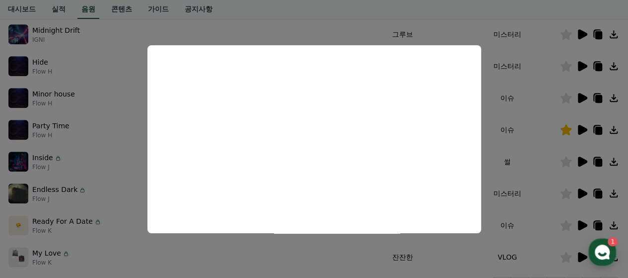
scroll to position [298, 0]
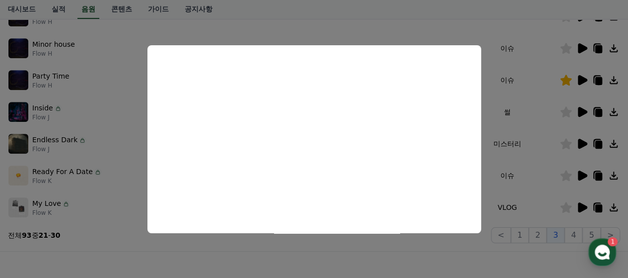
click at [578, 180] on button "close modal" at bounding box center [314, 139] width 628 height 278
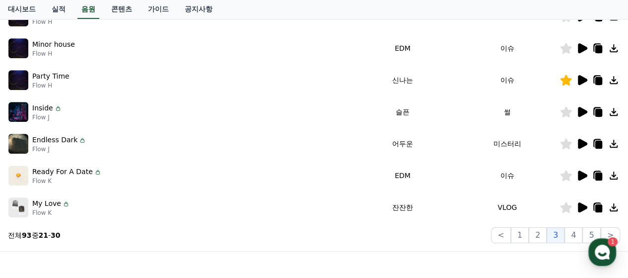
click at [583, 172] on icon at bounding box center [582, 175] width 9 height 10
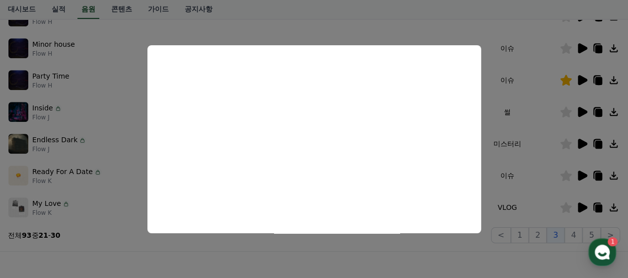
click at [582, 209] on button "close modal" at bounding box center [314, 139] width 628 height 278
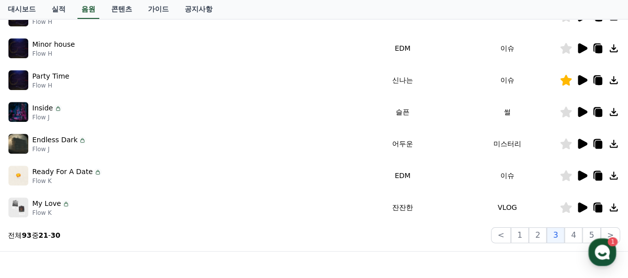
click at [582, 209] on icon at bounding box center [582, 207] width 9 height 10
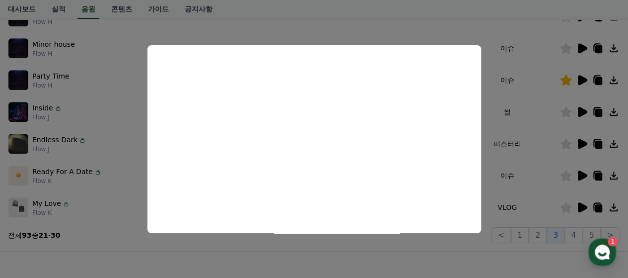
click at [577, 235] on button "close modal" at bounding box center [314, 139] width 628 height 278
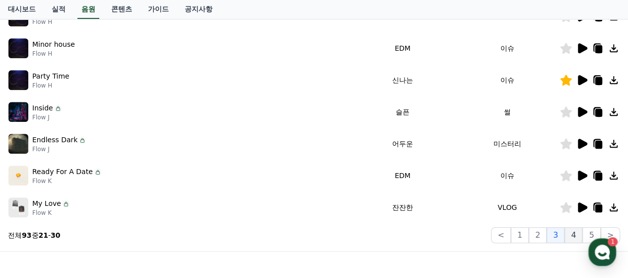
click at [576, 234] on button "4" at bounding box center [574, 235] width 18 height 16
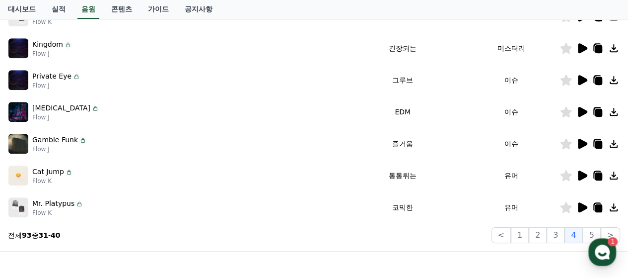
scroll to position [149, 0]
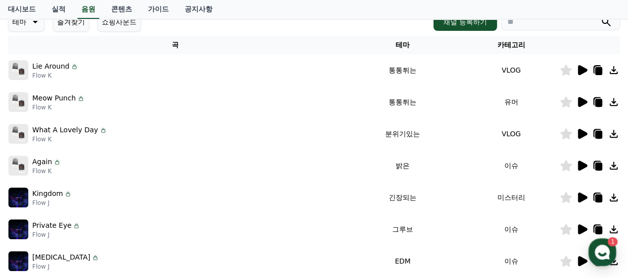
click at [581, 71] on icon at bounding box center [582, 70] width 9 height 10
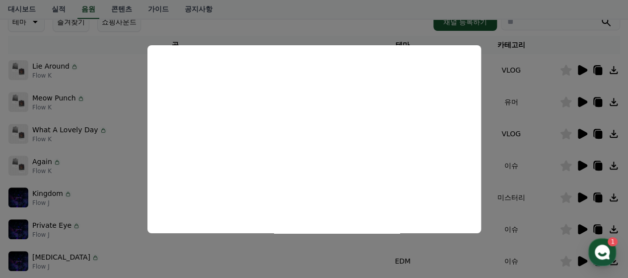
click at [585, 106] on button "close modal" at bounding box center [314, 139] width 628 height 278
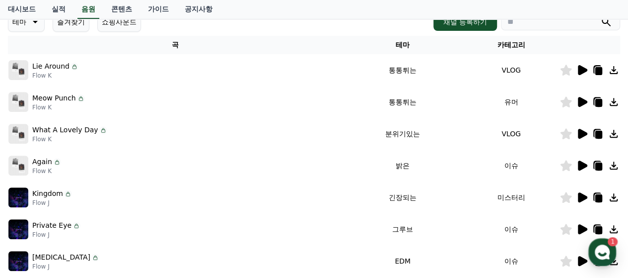
click at [583, 104] on icon at bounding box center [582, 102] width 9 height 10
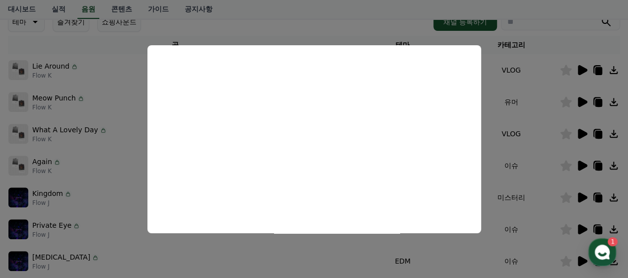
click at [585, 130] on button "close modal" at bounding box center [314, 139] width 628 height 278
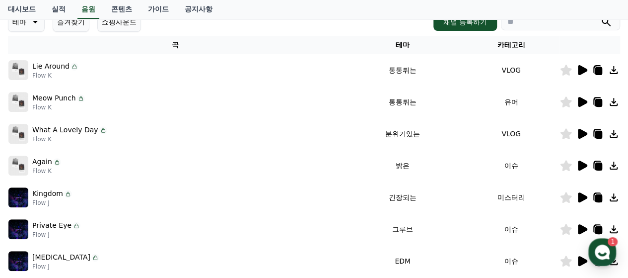
click at [582, 134] on icon at bounding box center [582, 134] width 9 height 10
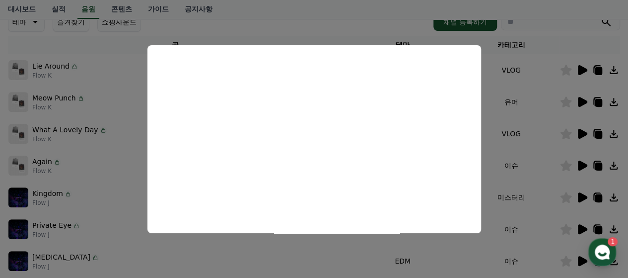
click at [582, 165] on button "close modal" at bounding box center [314, 139] width 628 height 278
click at [581, 165] on icon at bounding box center [582, 165] width 9 height 10
click at [581, 195] on button "close modal" at bounding box center [314, 139] width 628 height 278
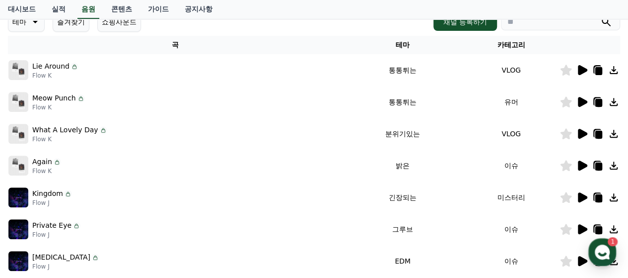
click at [577, 197] on icon at bounding box center [582, 197] width 12 height 12
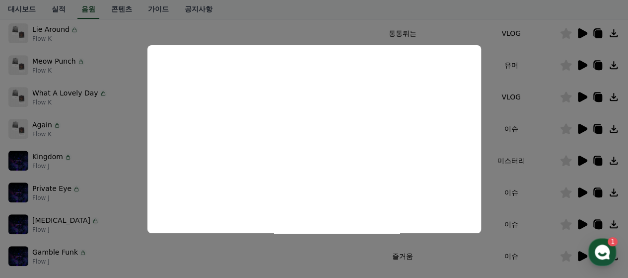
scroll to position [199, 0]
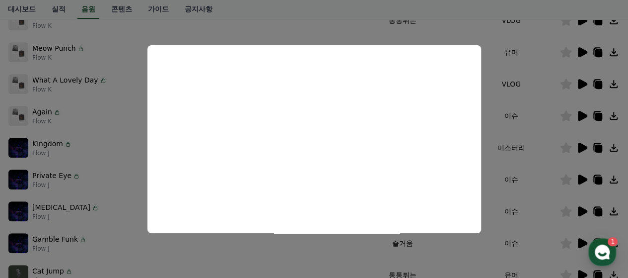
click at [582, 181] on button "close modal" at bounding box center [314, 139] width 628 height 278
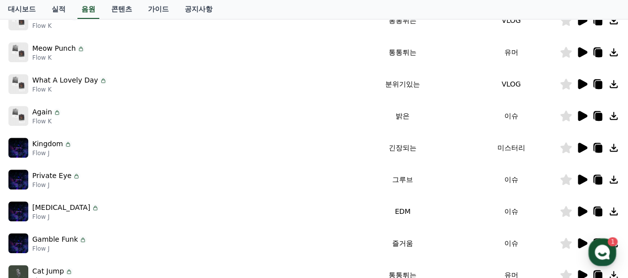
click at [582, 179] on icon at bounding box center [582, 179] width 9 height 10
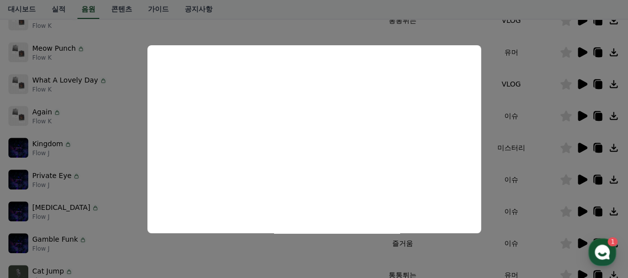
click at [579, 206] on button "close modal" at bounding box center [314, 139] width 628 height 278
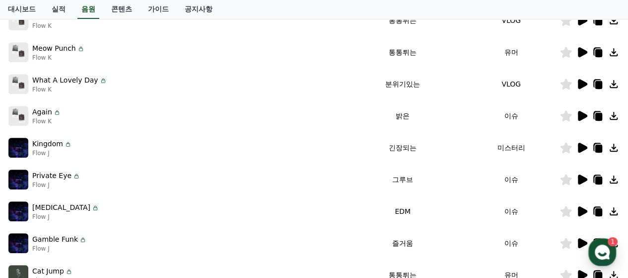
click at [583, 212] on icon at bounding box center [582, 211] width 9 height 10
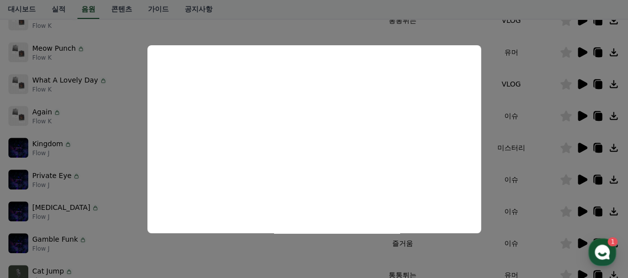
click at [580, 241] on button "close modal" at bounding box center [314, 139] width 628 height 278
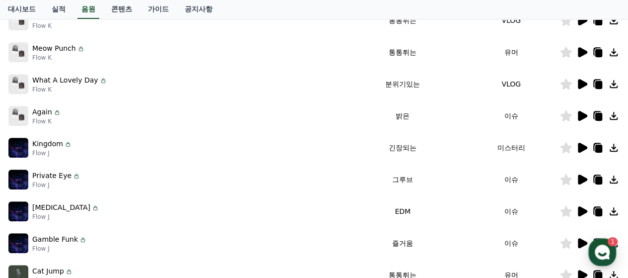
click at [580, 241] on icon at bounding box center [582, 243] width 9 height 10
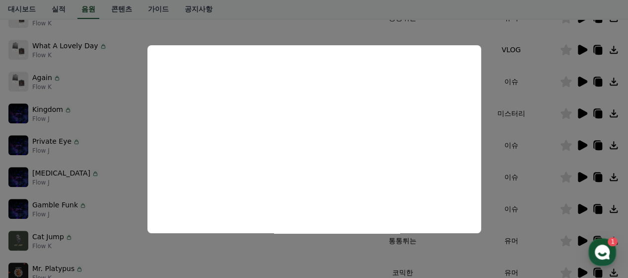
scroll to position [248, 0]
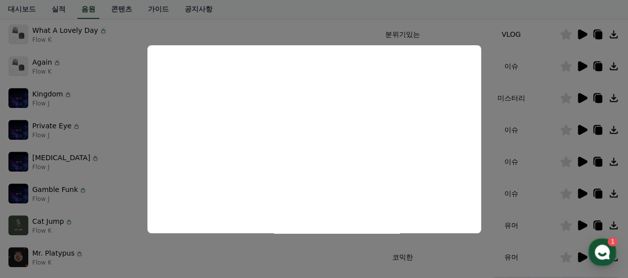
click at [581, 223] on button "close modal" at bounding box center [314, 139] width 628 height 278
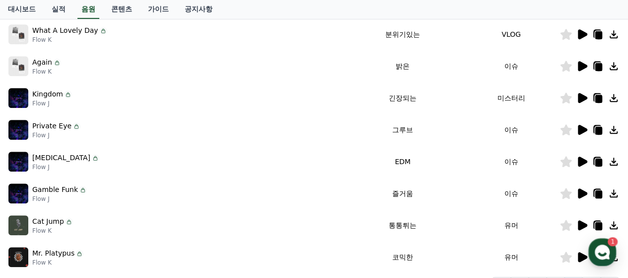
click at [581, 223] on icon at bounding box center [582, 225] width 9 height 10
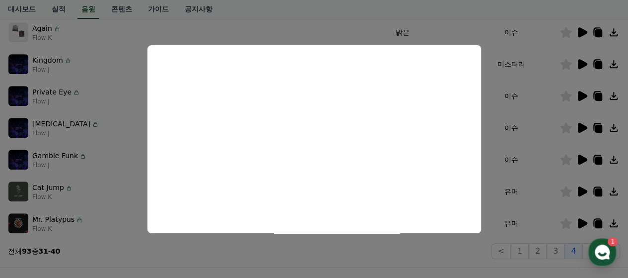
scroll to position [298, 0]
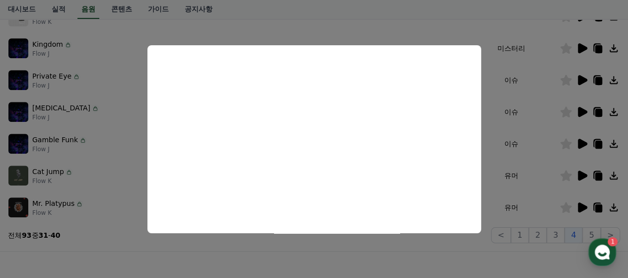
click at [175, 263] on button "close modal" at bounding box center [314, 139] width 628 height 278
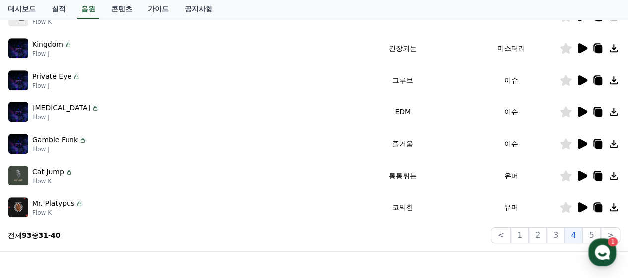
click at [563, 178] on icon at bounding box center [566, 175] width 11 height 11
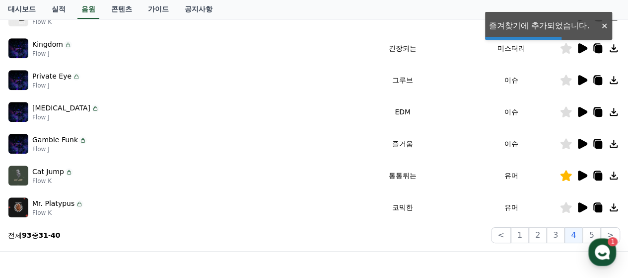
click at [603, 174] on icon at bounding box center [598, 175] width 12 height 12
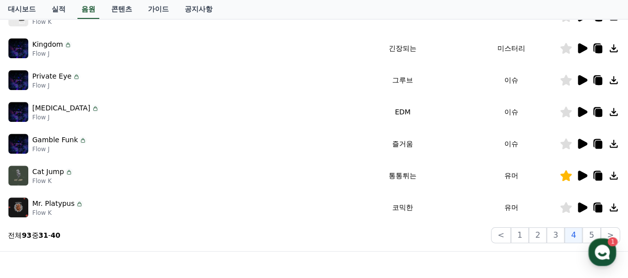
click at [581, 208] on icon at bounding box center [582, 207] width 9 height 10
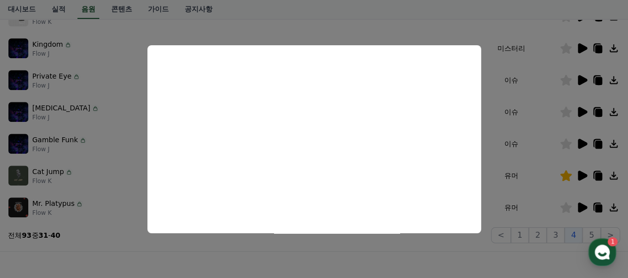
click at [598, 231] on button "close modal" at bounding box center [314, 139] width 628 height 278
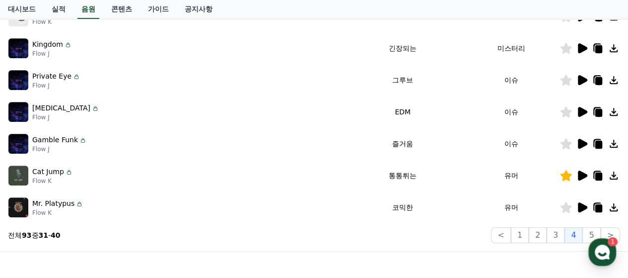
click at [598, 231] on button "5" at bounding box center [592, 235] width 18 height 16
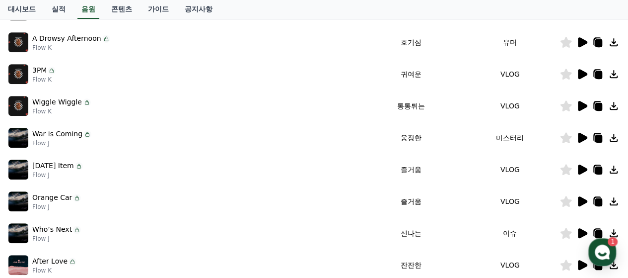
scroll to position [50, 0]
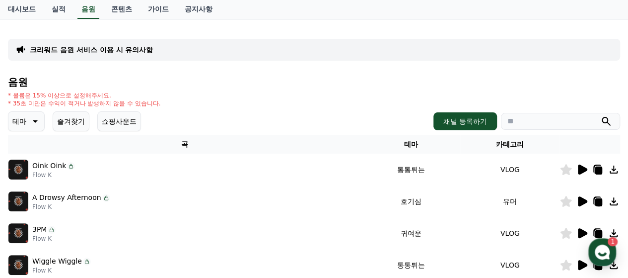
click at [581, 172] on icon at bounding box center [582, 169] width 9 height 10
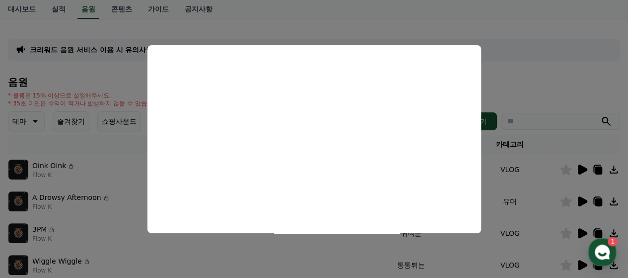
click at [604, 35] on button "close modal" at bounding box center [314, 139] width 628 height 278
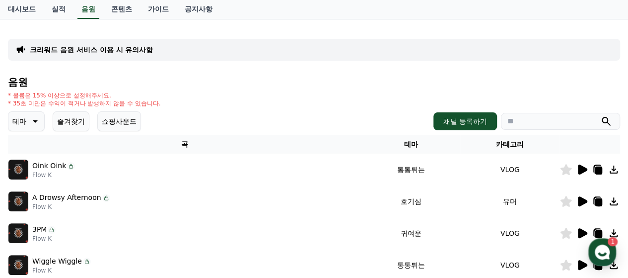
click at [582, 201] on icon at bounding box center [582, 201] width 9 height 10
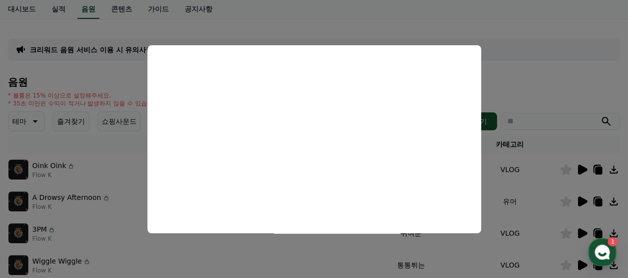
scroll to position [92, 0]
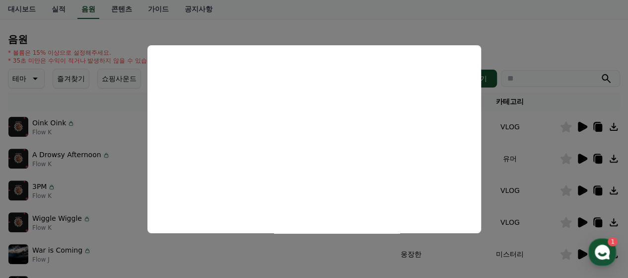
click at [579, 191] on button "close modal" at bounding box center [314, 139] width 628 height 278
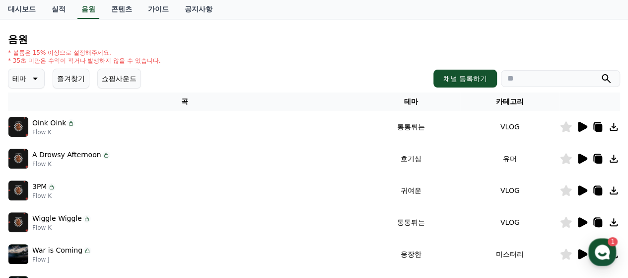
click at [579, 191] on icon at bounding box center [582, 190] width 9 height 10
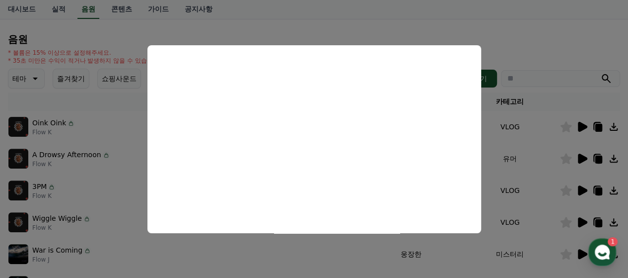
click at [572, 196] on button "close modal" at bounding box center [314, 139] width 628 height 278
click at [566, 190] on icon at bounding box center [566, 190] width 11 height 11
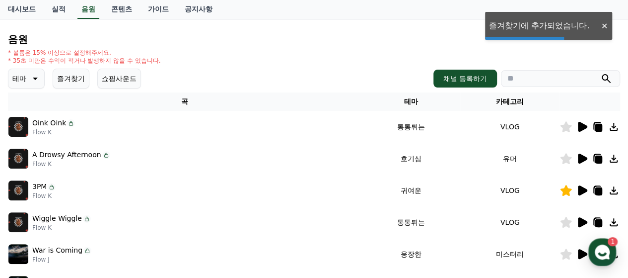
click at [581, 226] on icon at bounding box center [582, 222] width 12 height 12
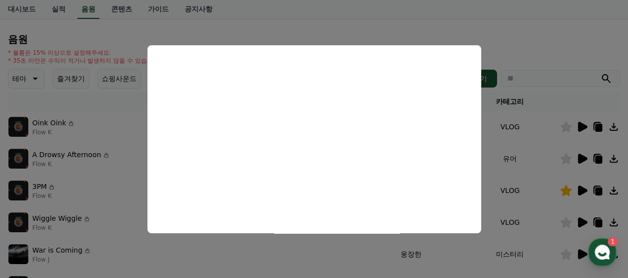
click at [581, 26] on button "close modal" at bounding box center [314, 139] width 628 height 278
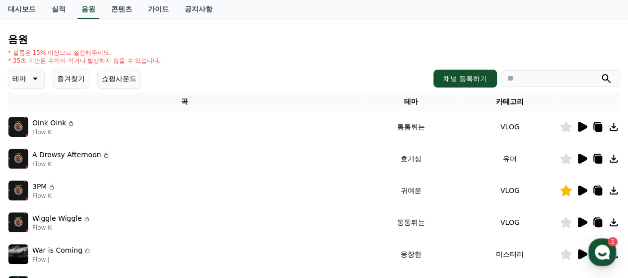
click at [85, 215] on icon at bounding box center [87, 219] width 8 height 8
click at [84, 220] on icon at bounding box center [87, 219] width 8 height 8
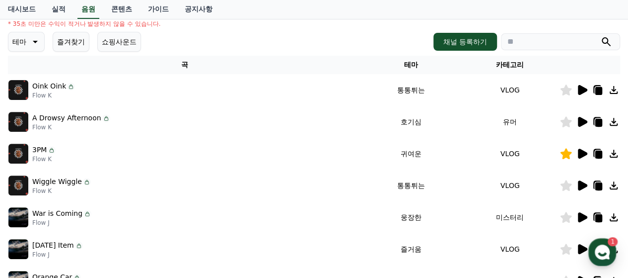
scroll to position [142, 0]
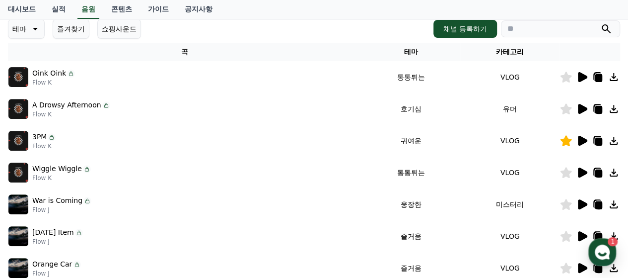
click at [580, 208] on icon at bounding box center [582, 204] width 12 height 12
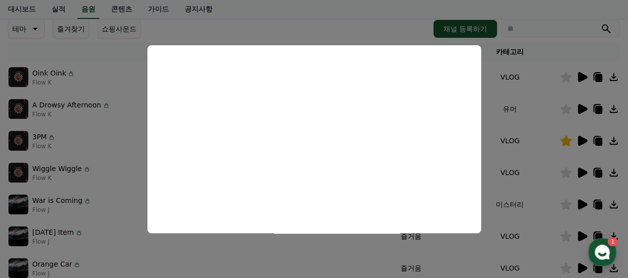
click at [584, 235] on button "close modal" at bounding box center [314, 139] width 628 height 278
click at [584, 235] on icon at bounding box center [582, 236] width 9 height 10
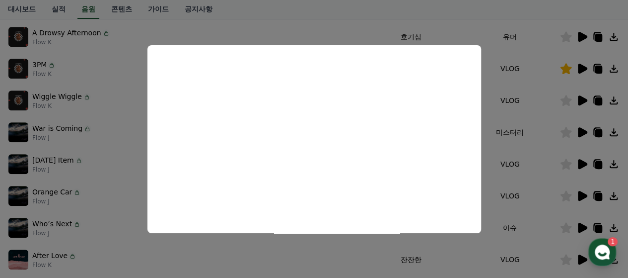
scroll to position [241, 0]
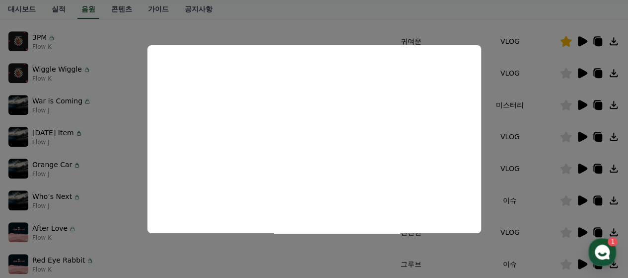
click at [582, 227] on button "close modal" at bounding box center [314, 139] width 628 height 278
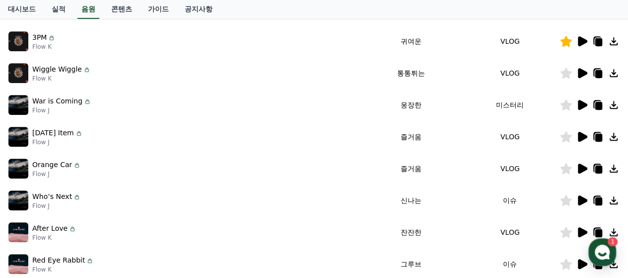
click at [582, 227] on icon at bounding box center [582, 232] width 12 height 12
